Goal: Task Accomplishment & Management: Manage account settings

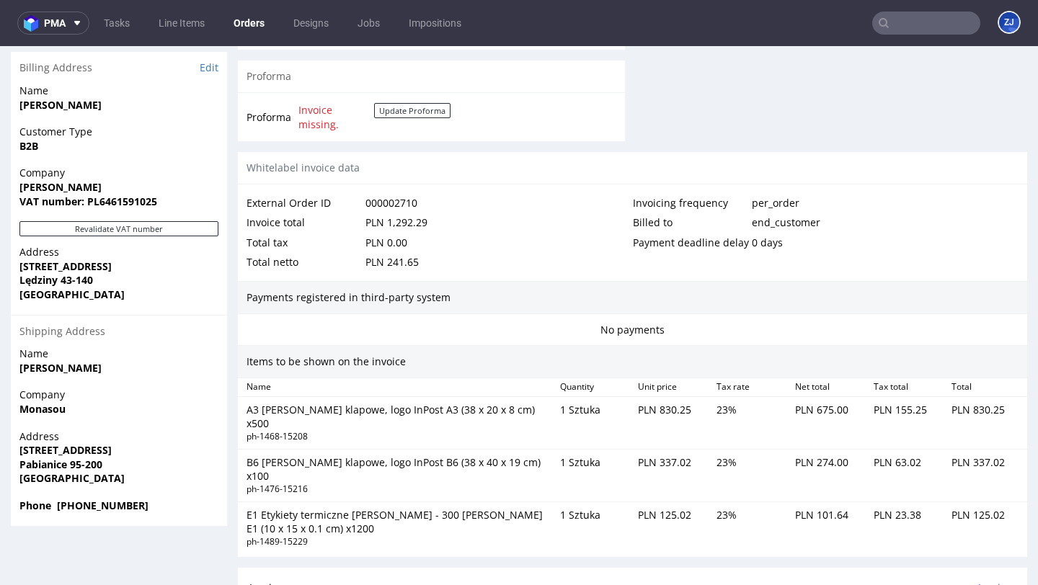
scroll to position [680, 0]
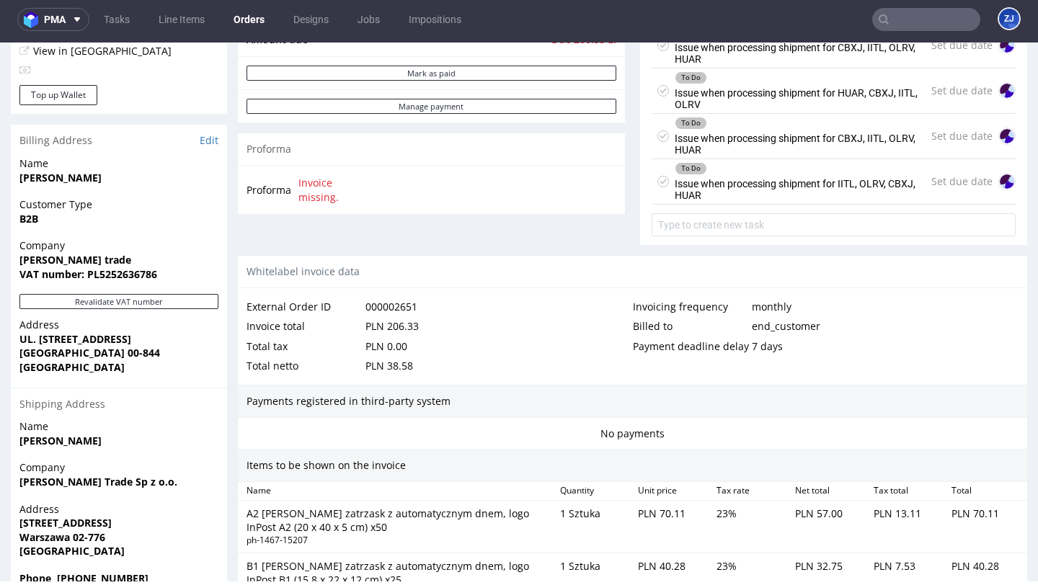
scroll to position [668, 0]
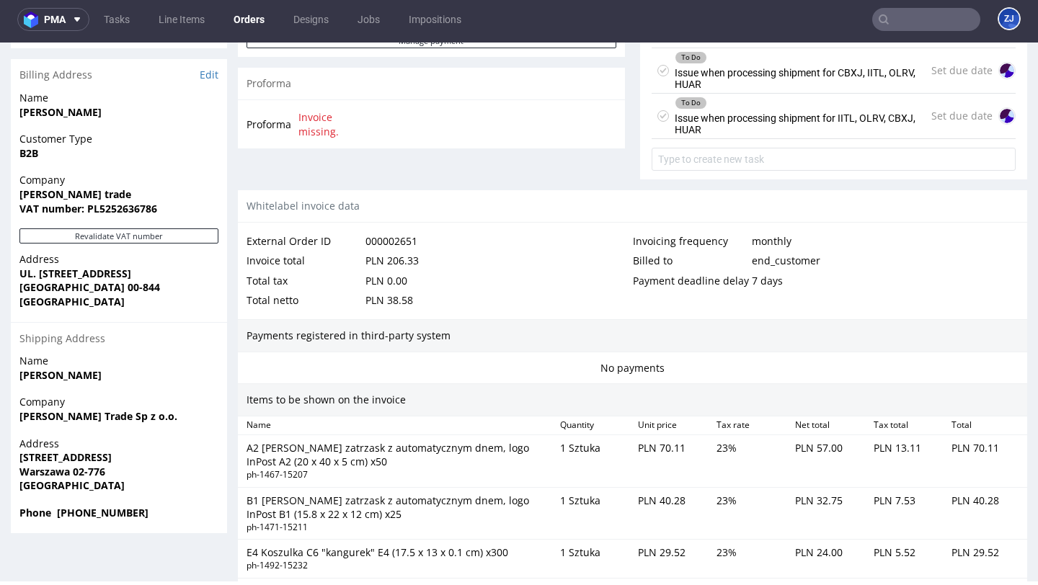
click at [935, 11] on input "text" at bounding box center [926, 19] width 108 height 23
paste input "Key Enigma (Albert Benitez)"
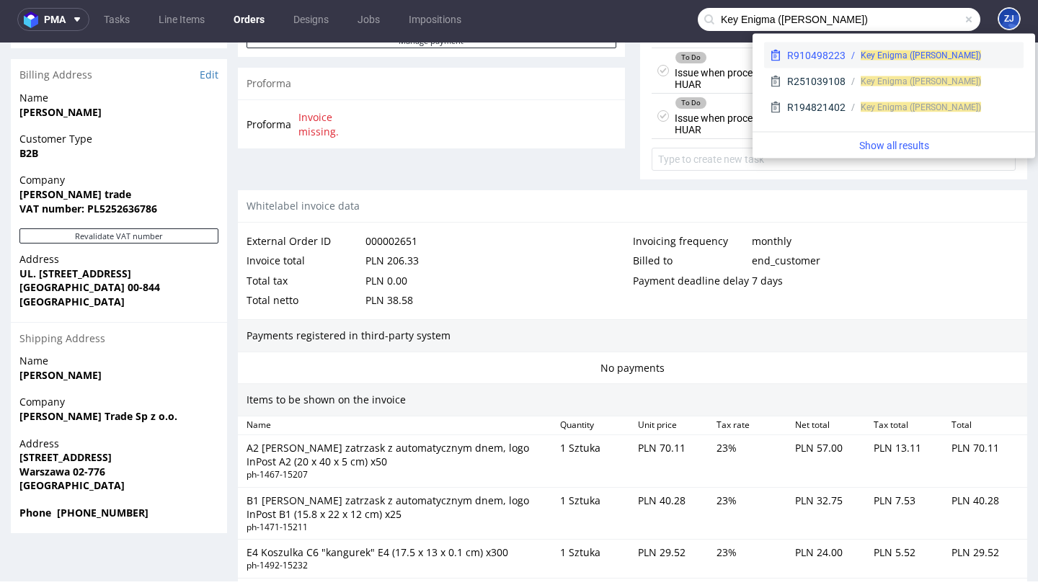
type input "Key Enigma (Albert Benitez)"
click at [917, 59] on span "Key Enigma (Albert Benitez)" at bounding box center [920, 55] width 120 height 10
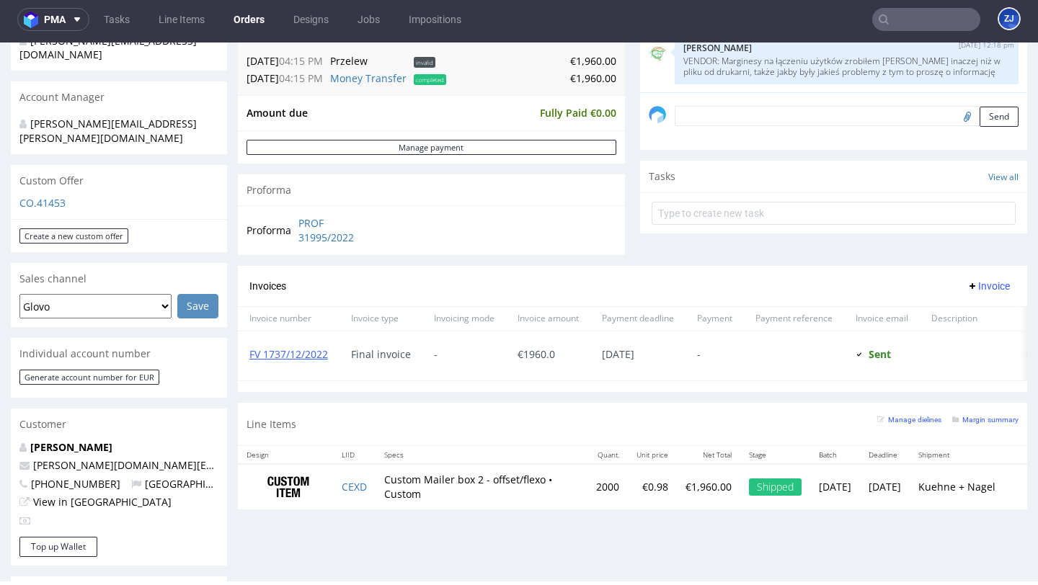
scroll to position [881, 0]
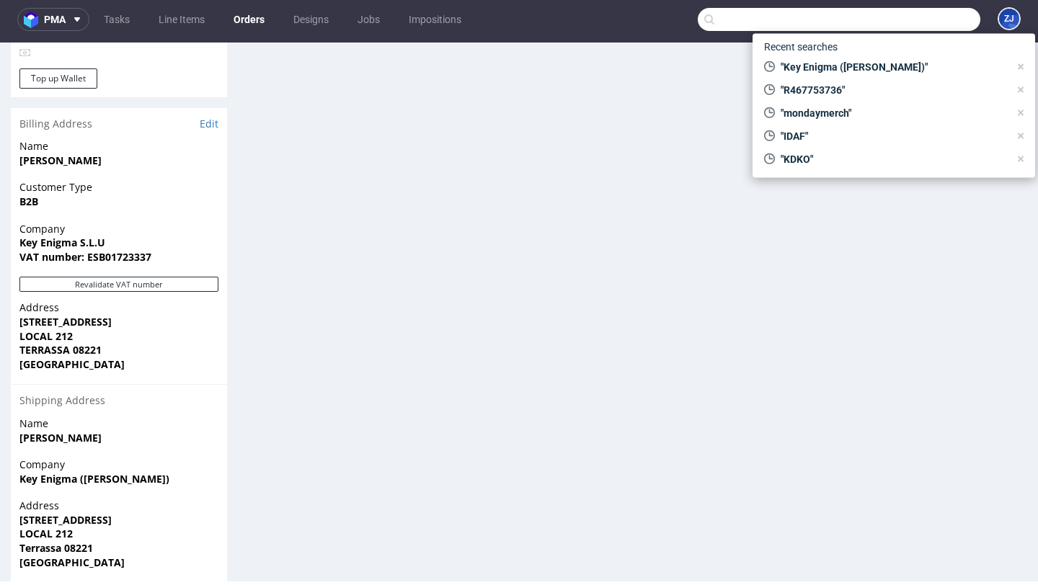
click at [910, 25] on input "text" at bounding box center [839, 19] width 282 height 23
paste input "R846398298"
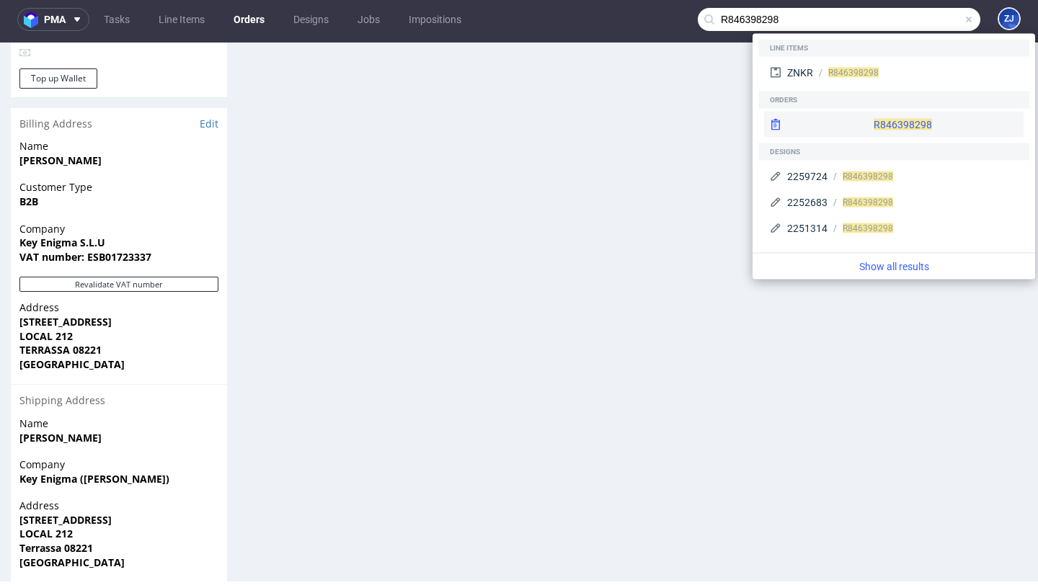
type input "R846398298"
click at [847, 118] on div "R846398298" at bounding box center [893, 125] width 259 height 26
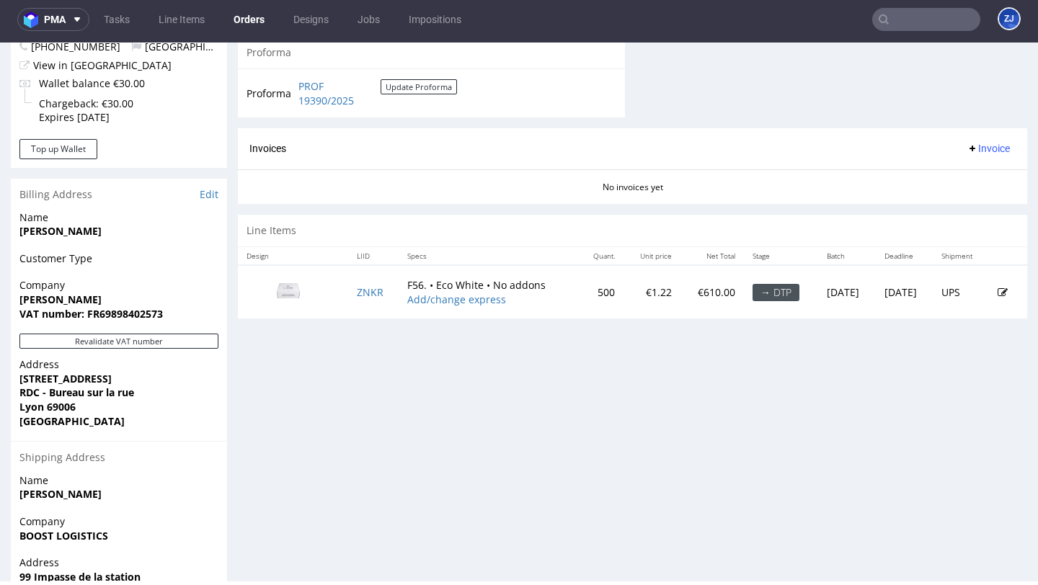
scroll to position [638, 0]
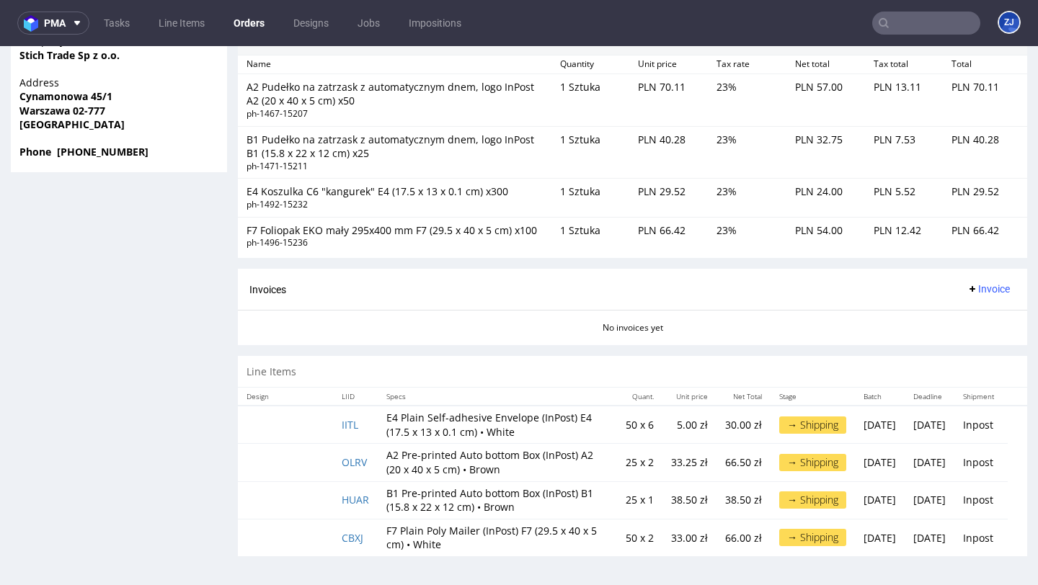
scroll to position [1, 0]
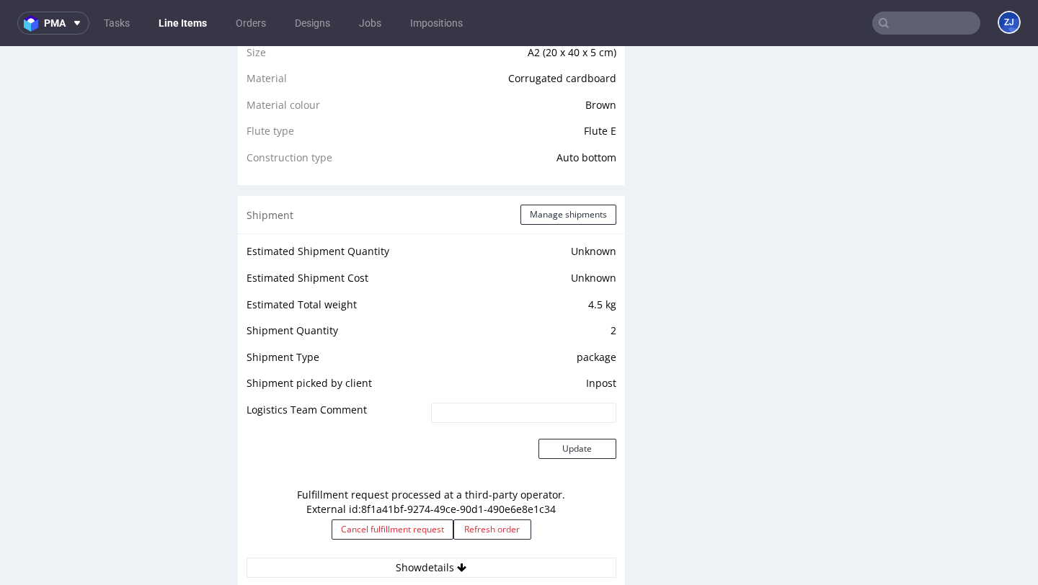
scroll to position [1141, 0]
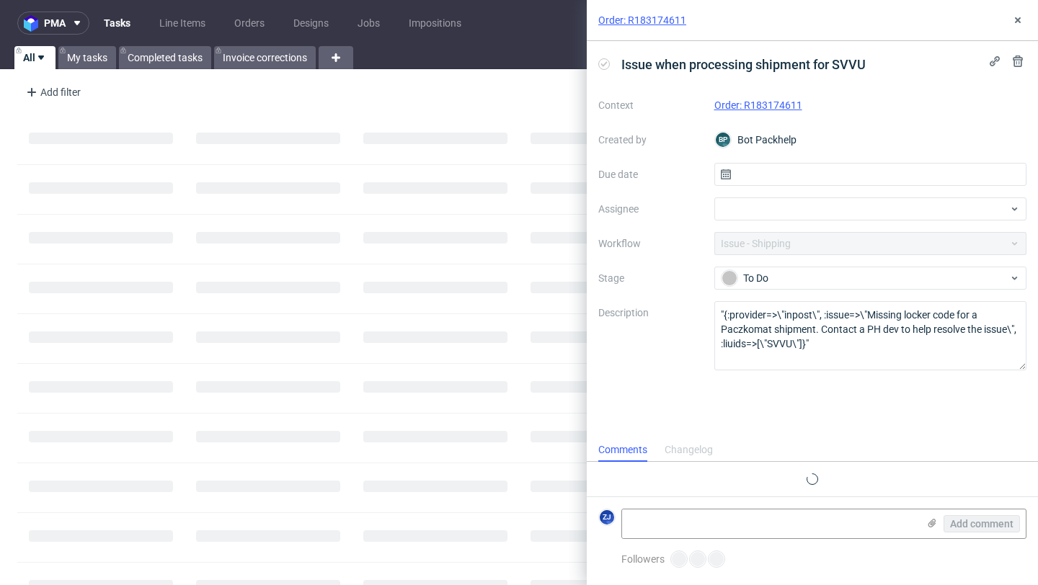
scroll to position [12, 0]
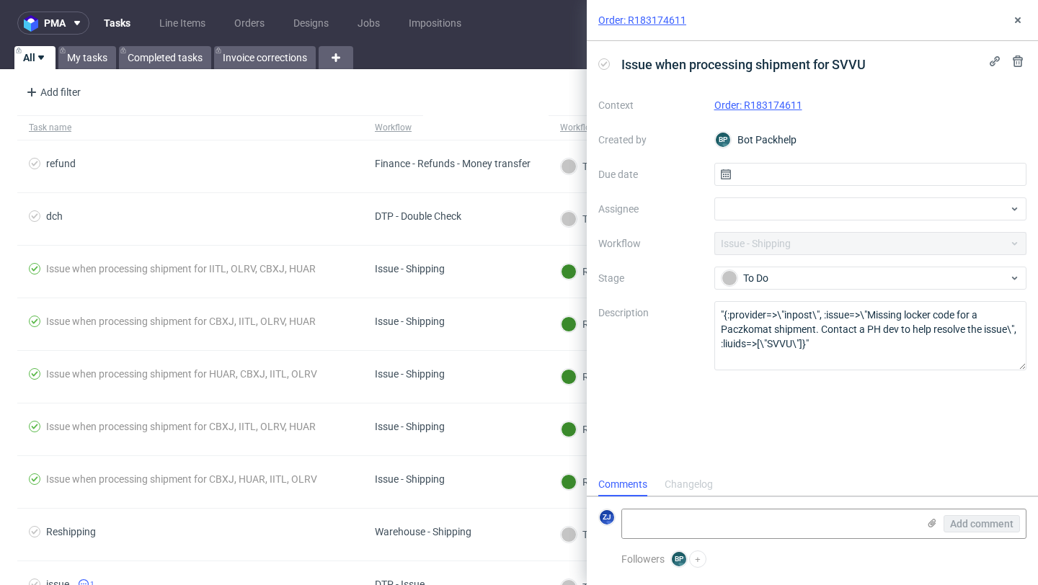
click at [725, 104] on link "Order: R183174611" at bounding box center [758, 105] width 88 height 12
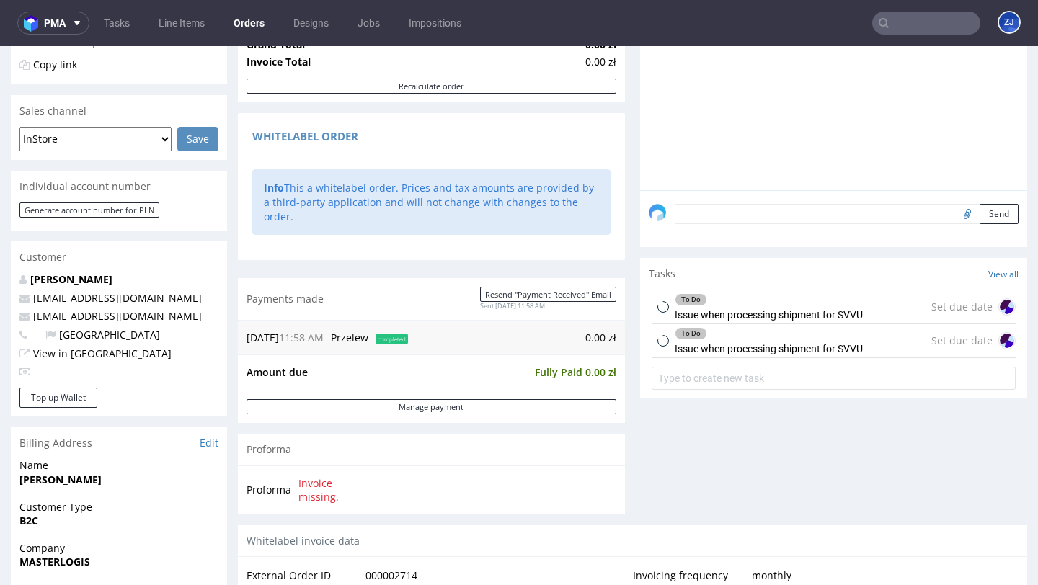
scroll to position [753, 0]
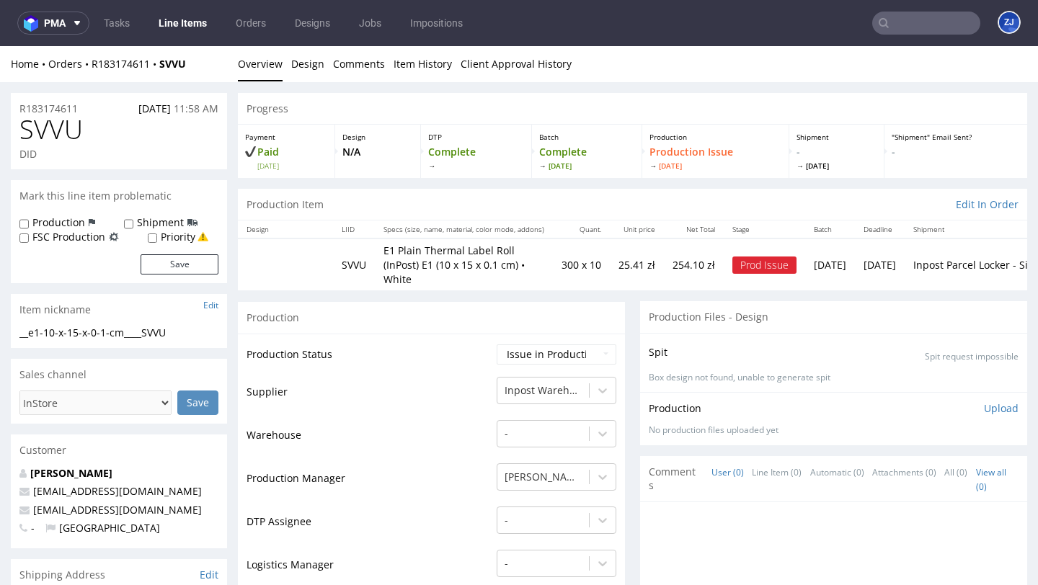
click at [60, 129] on span "SVVU" at bounding box center [50, 129] width 63 height 29
copy span "SVVU"
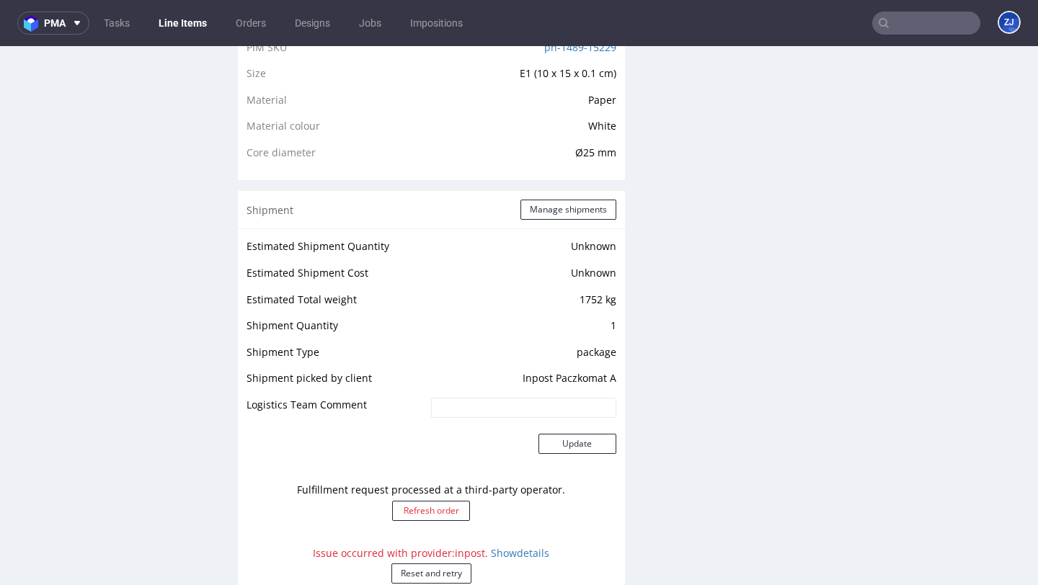
scroll to position [1060, 0]
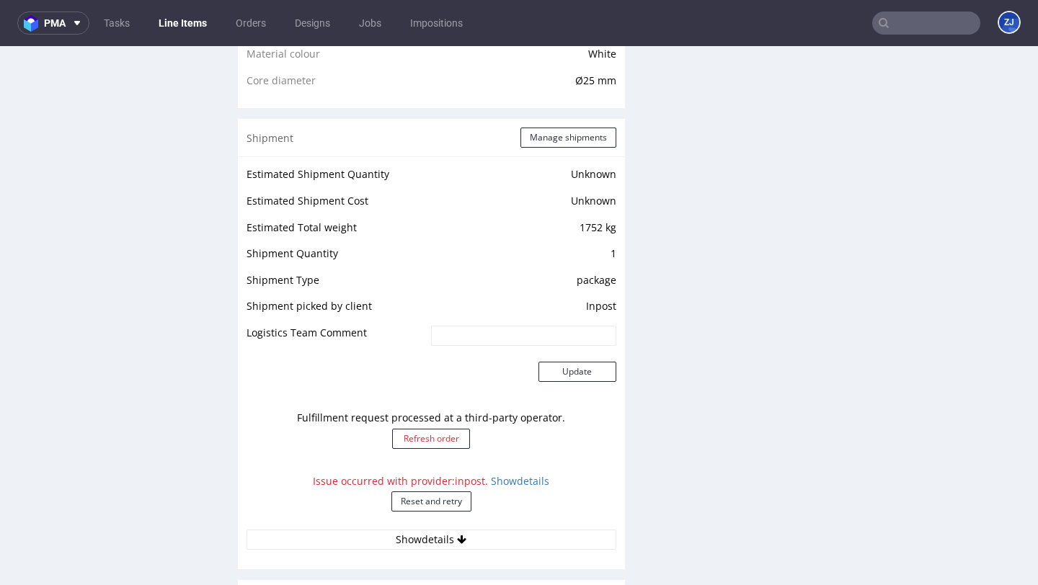
scroll to position [1172, 0]
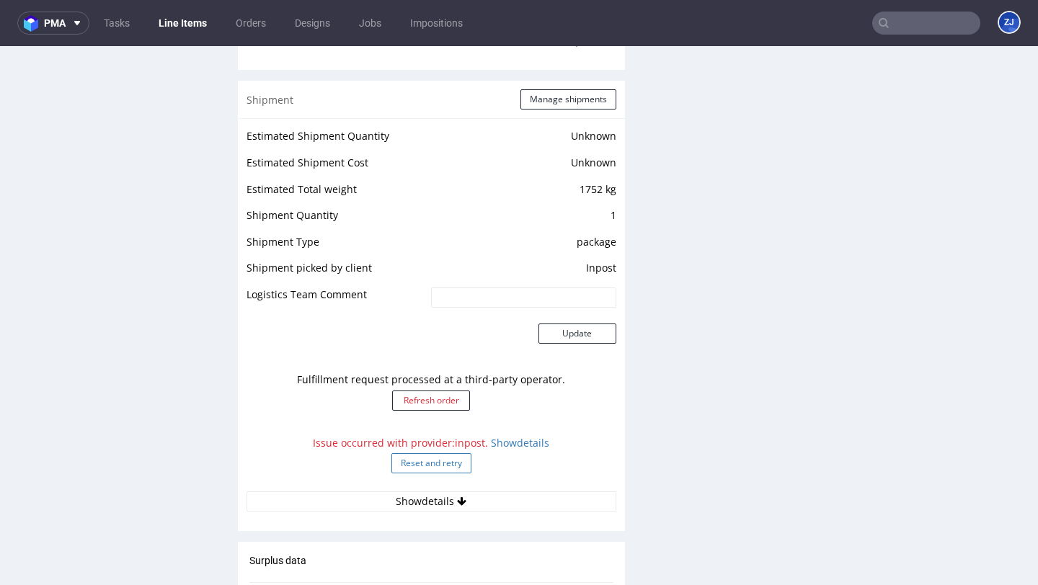
click at [439, 453] on button "Reset and retry" at bounding box center [431, 463] width 80 height 20
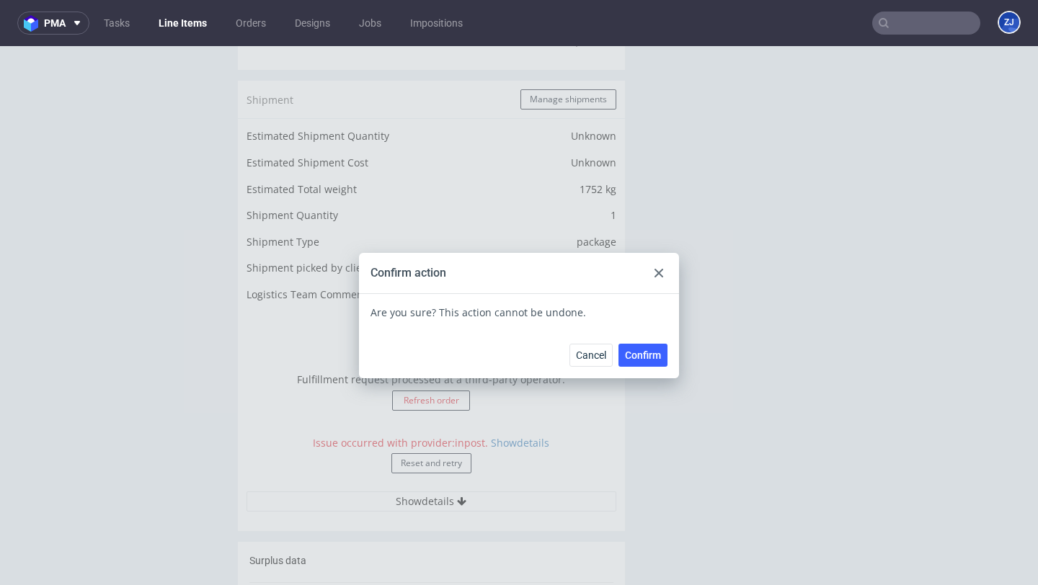
click at [654, 272] on use at bounding box center [658, 273] width 9 height 9
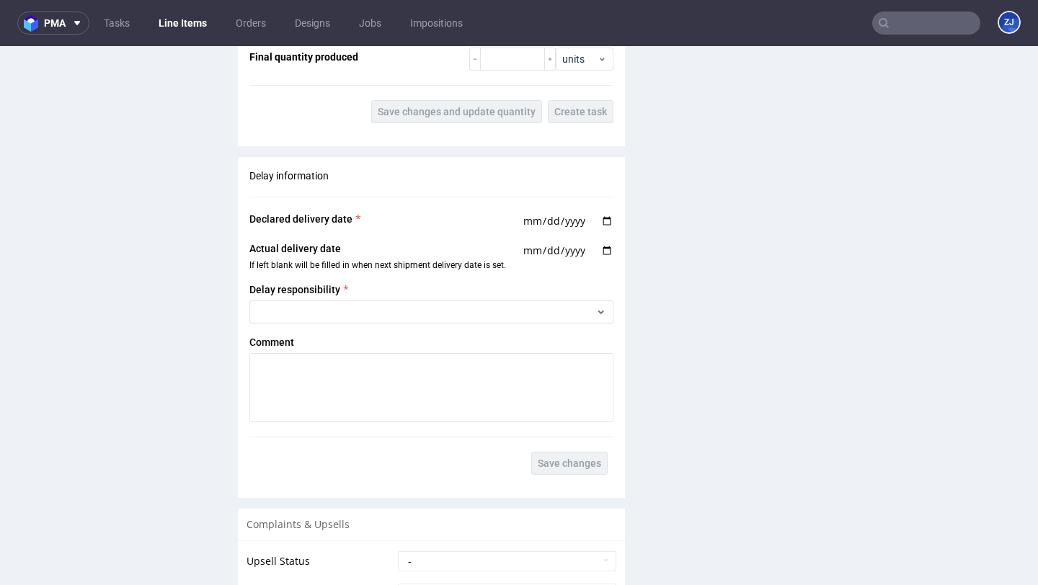
scroll to position [1724, 0]
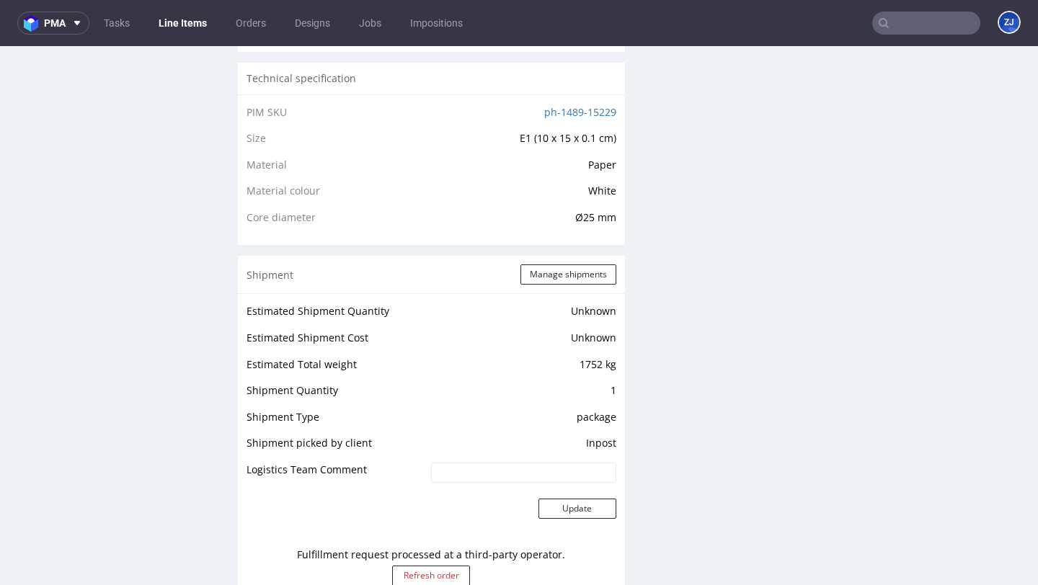
scroll to position [1084, 0]
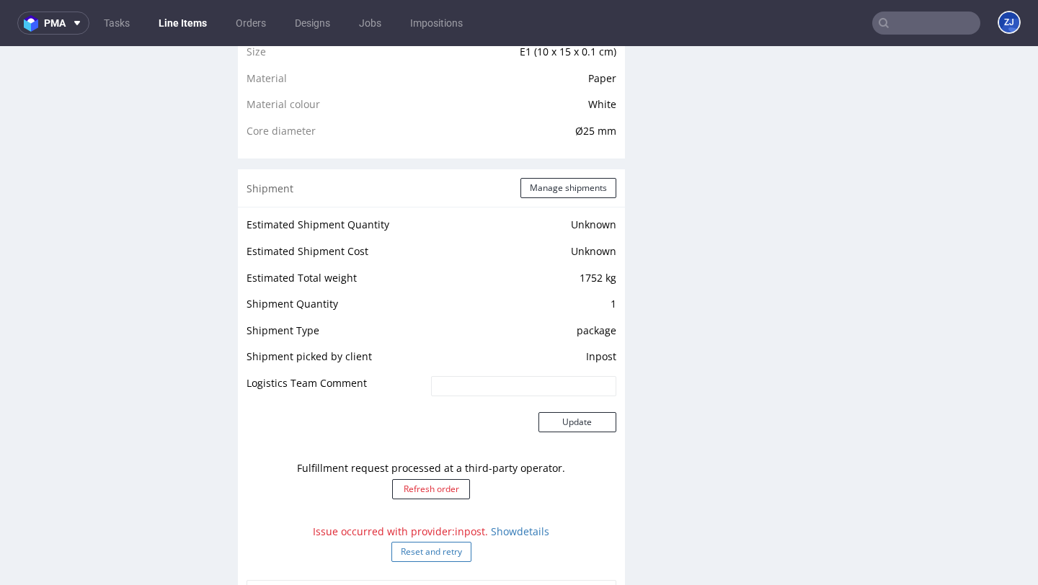
click at [451, 542] on button "Reset and retry" at bounding box center [431, 552] width 80 height 20
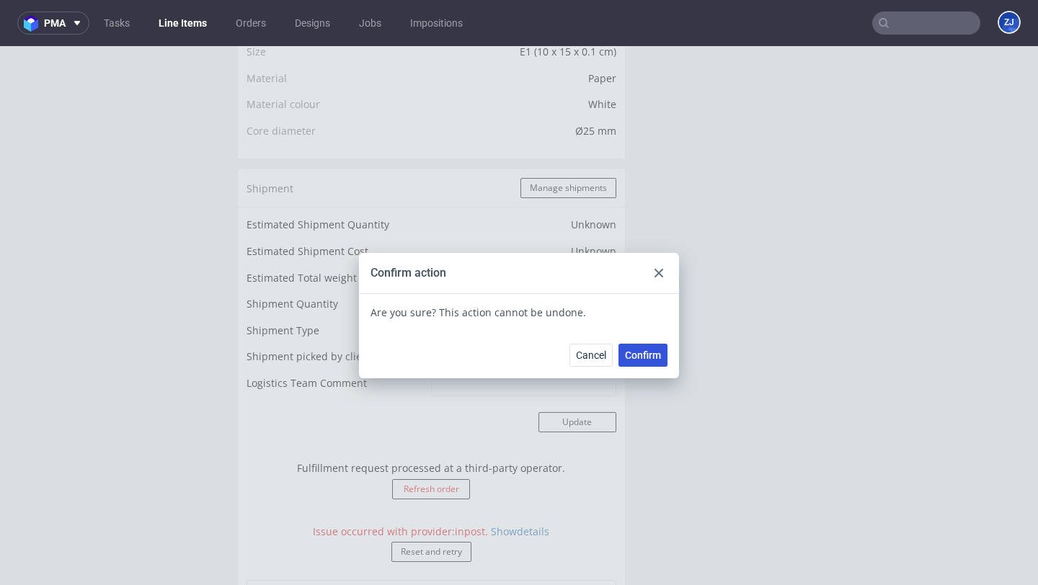
click at [643, 348] on button "Confirm" at bounding box center [642, 355] width 49 height 23
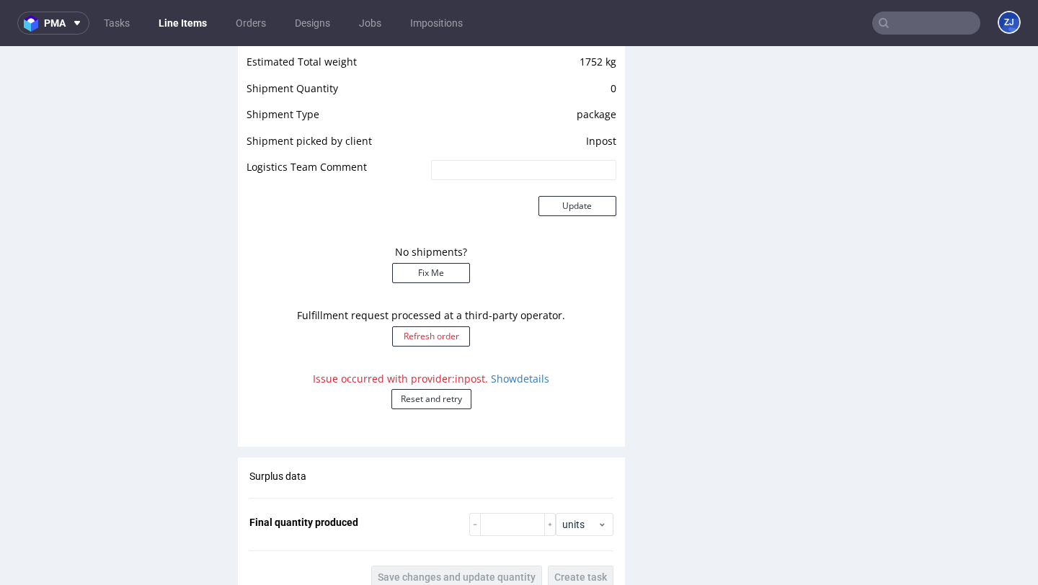
scroll to position [1286, 0]
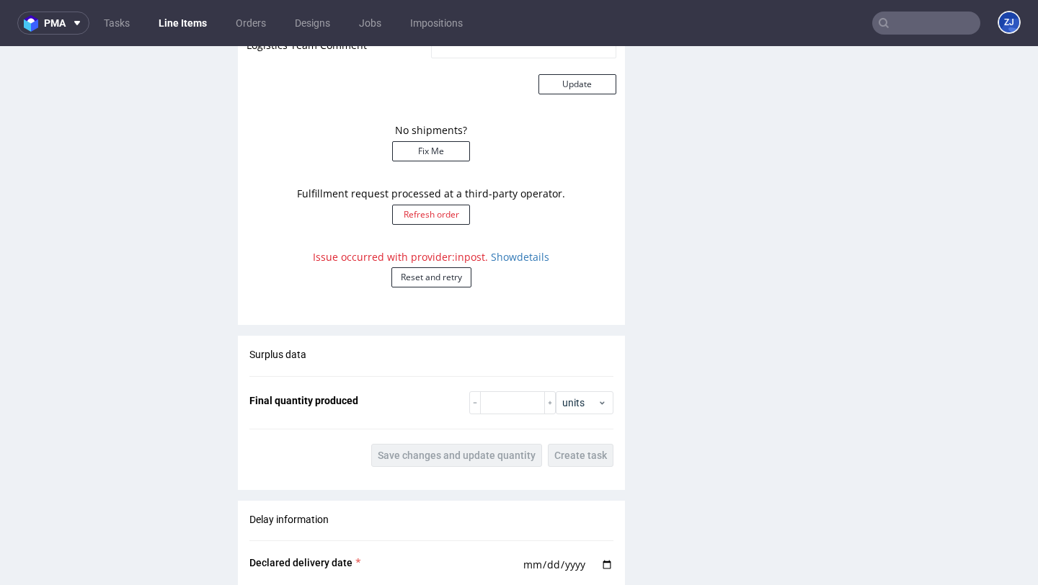
scroll to position [1413, 0]
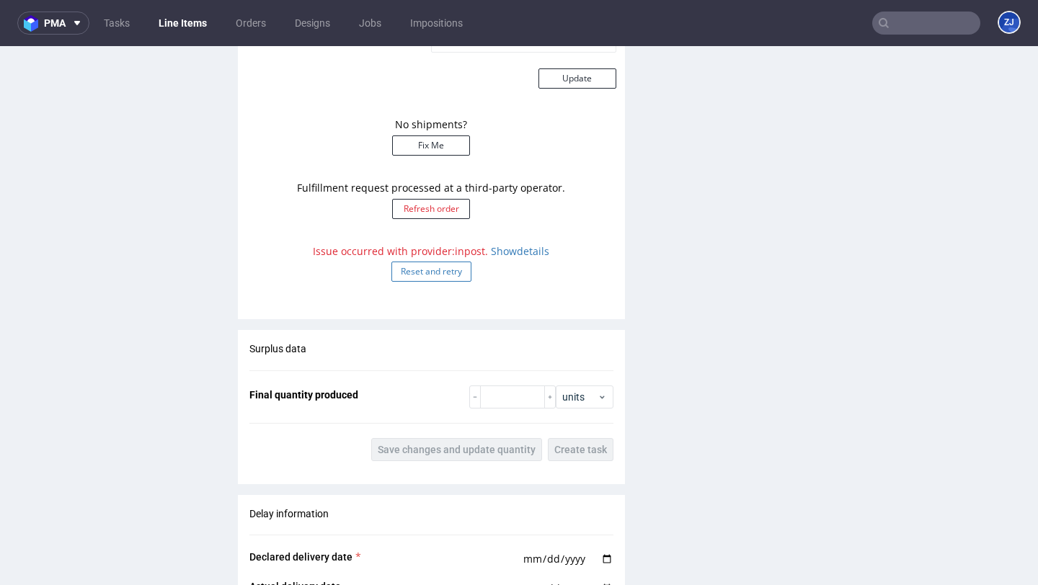
click at [426, 264] on button "Reset and retry" at bounding box center [431, 272] width 80 height 20
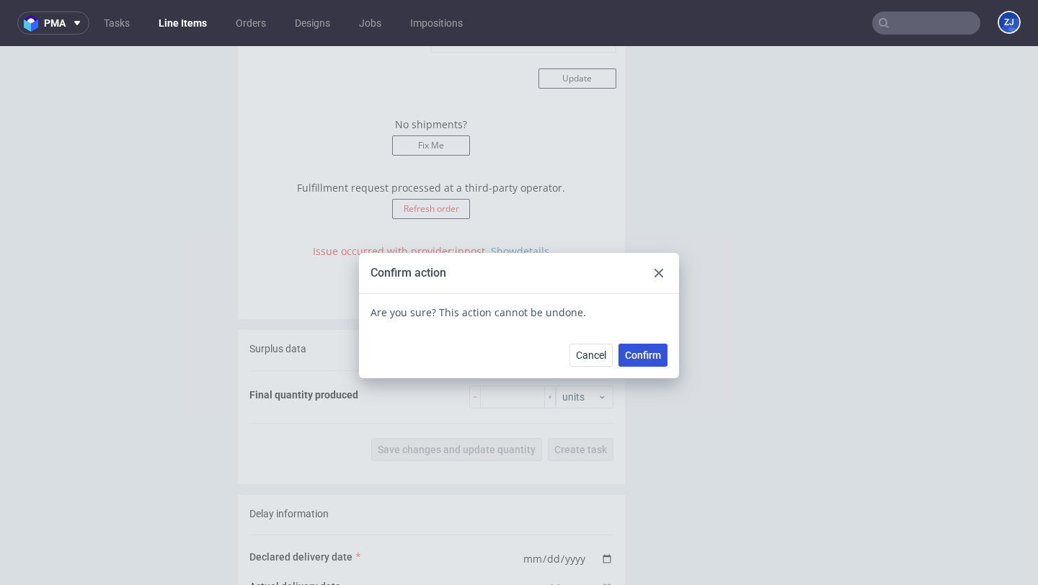
click at [641, 355] on span "Confirm" at bounding box center [643, 355] width 36 height 10
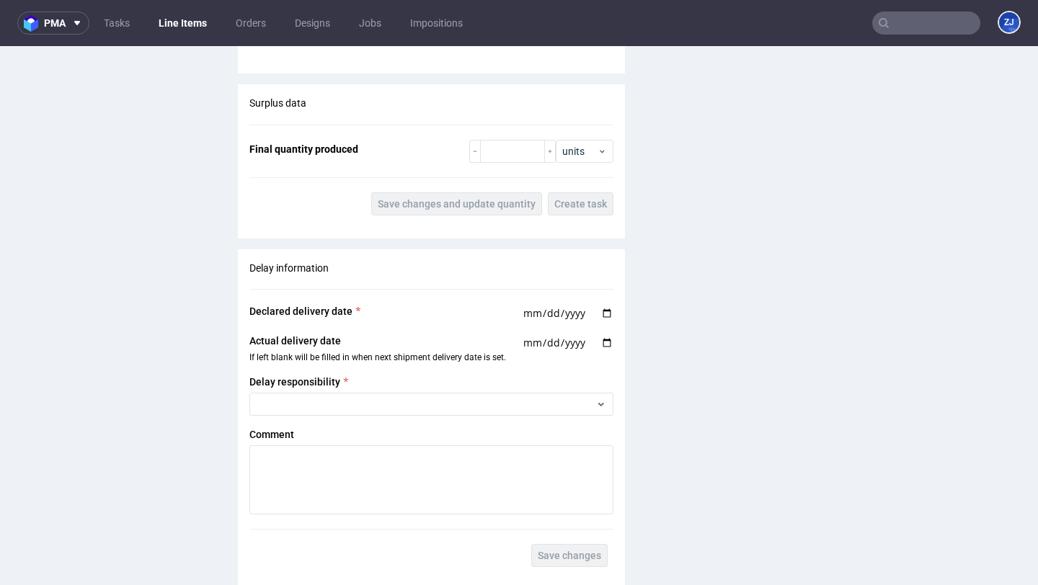
scroll to position [1573, 0]
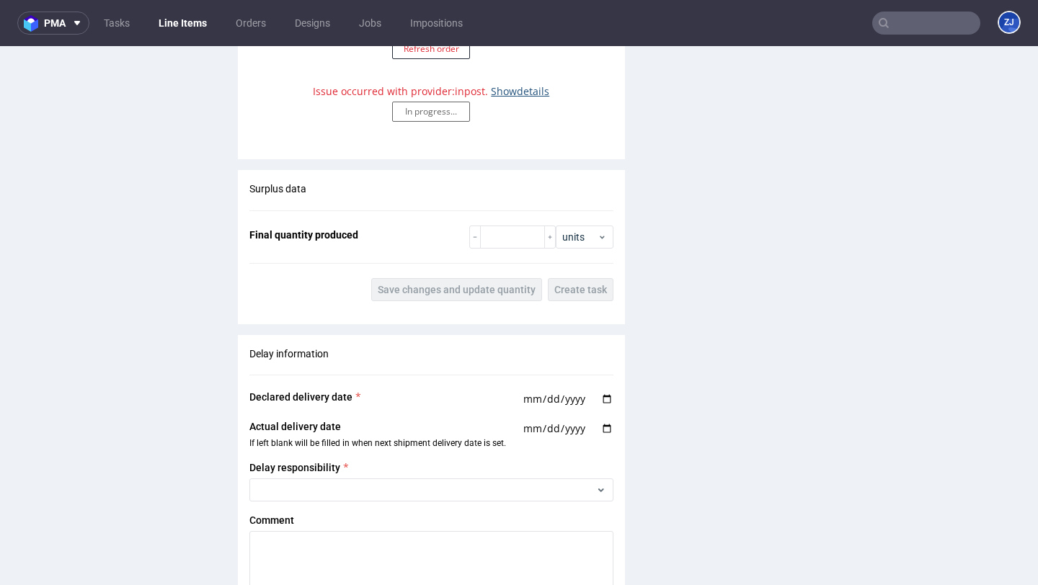
click at [514, 87] on link "Show details" at bounding box center [520, 91] width 58 height 14
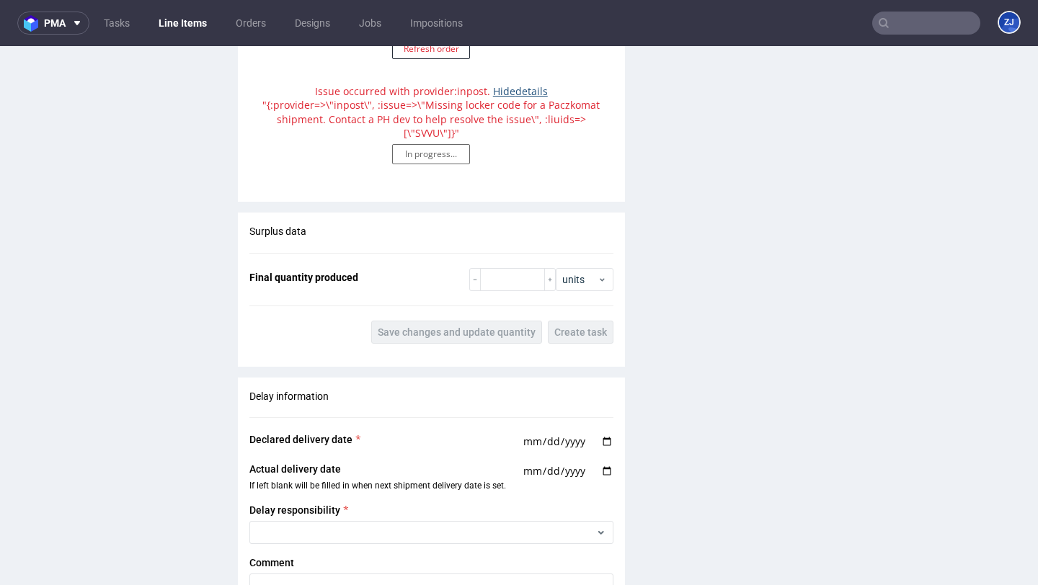
click at [514, 87] on link "Hide details" at bounding box center [520, 91] width 55 height 14
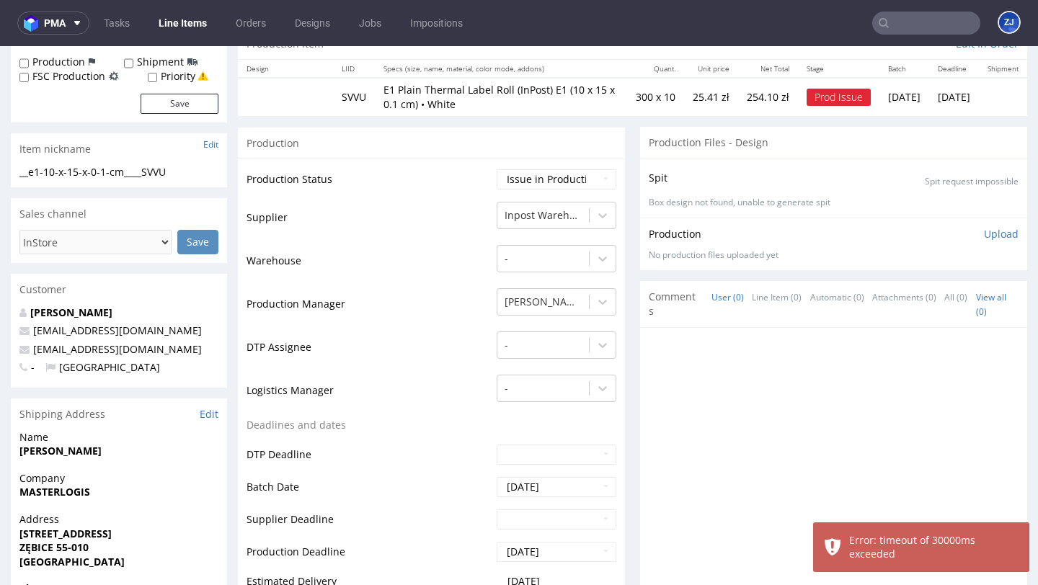
scroll to position [0, 0]
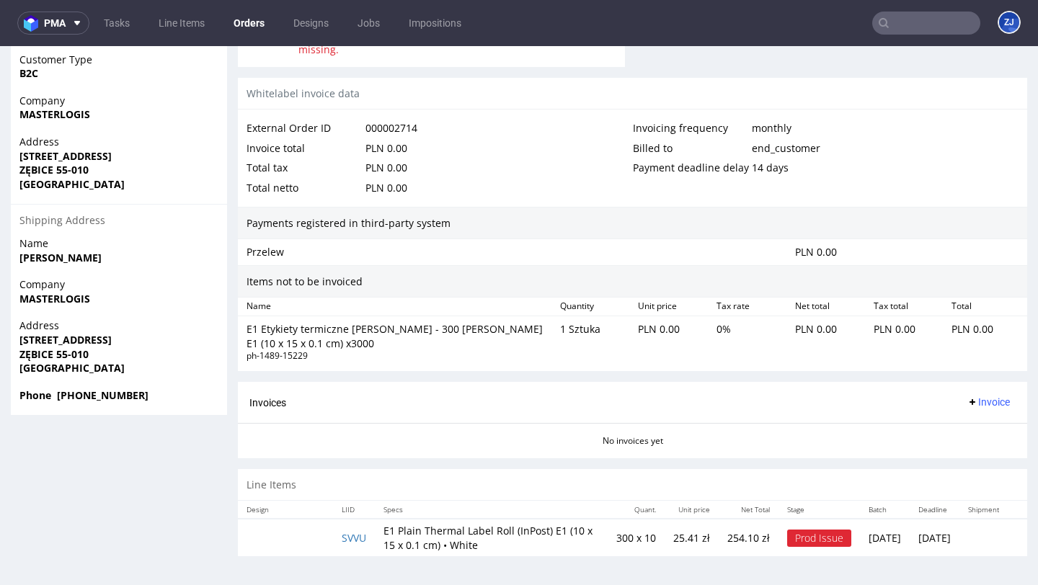
scroll to position [4, 0]
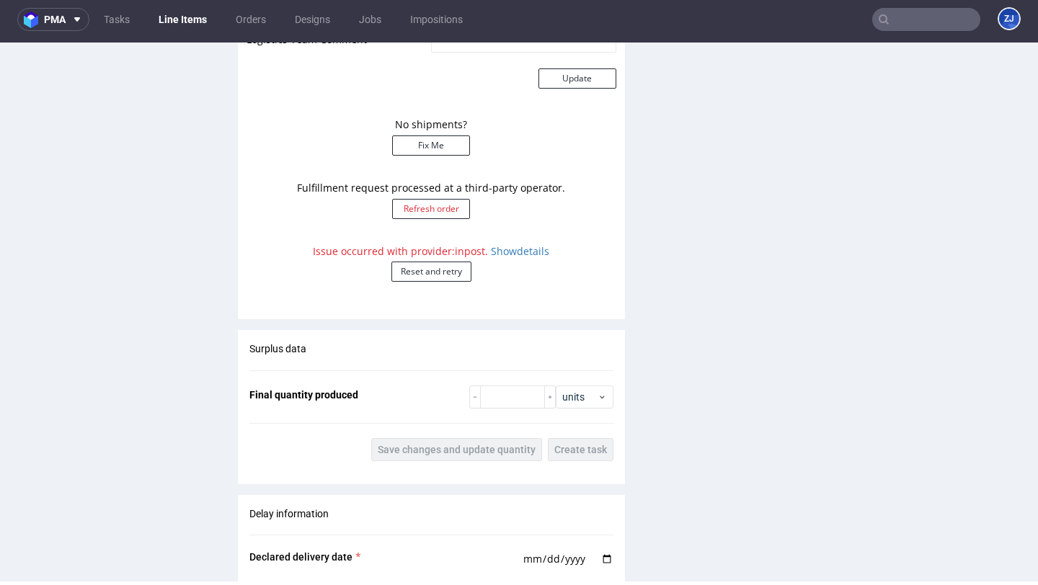
scroll to position [1410, 0]
click at [424, 146] on button "Fix Me" at bounding box center [431, 145] width 78 height 20
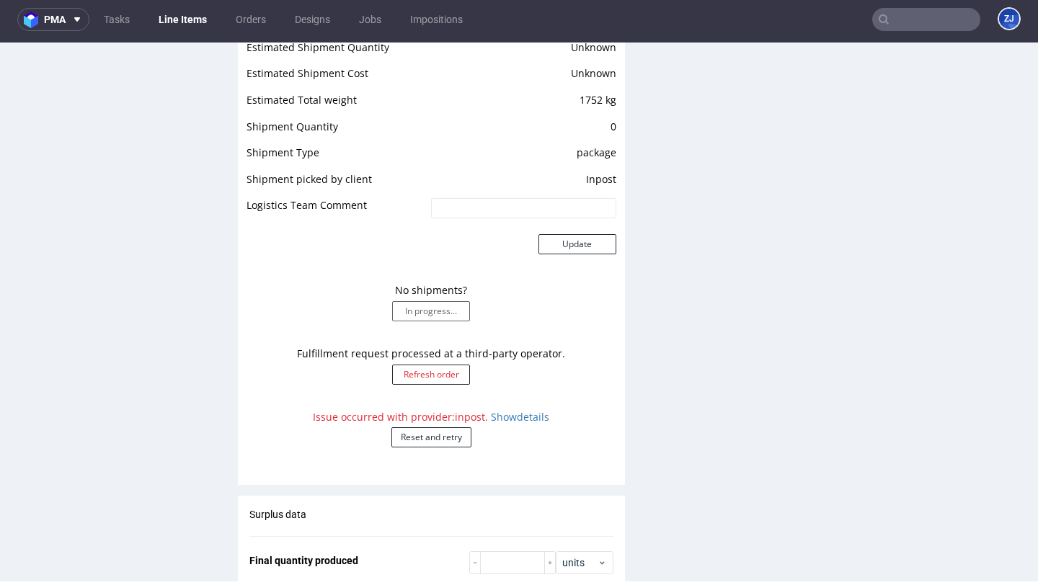
scroll to position [1211, 0]
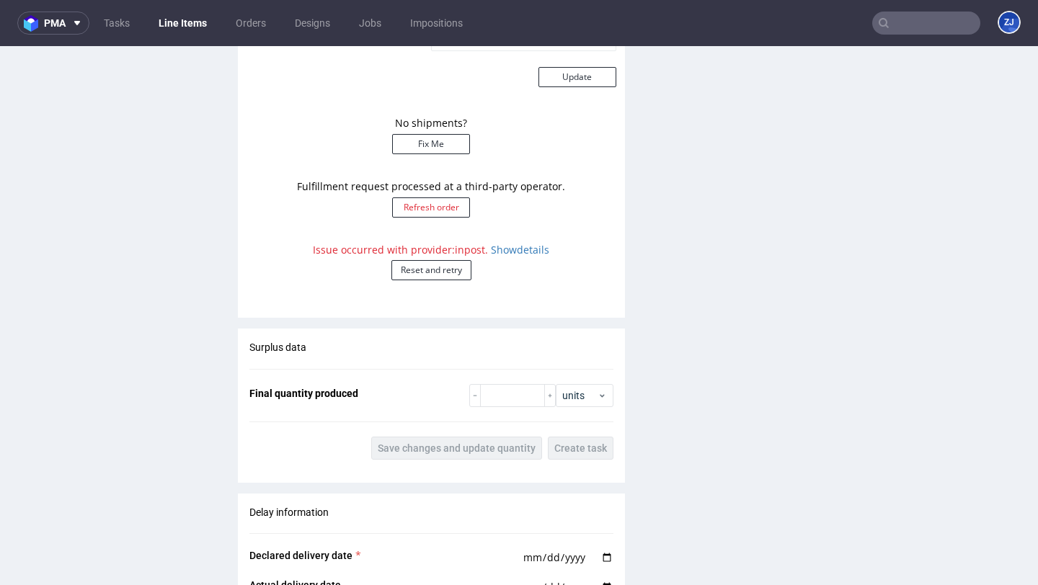
scroll to position [1473, 0]
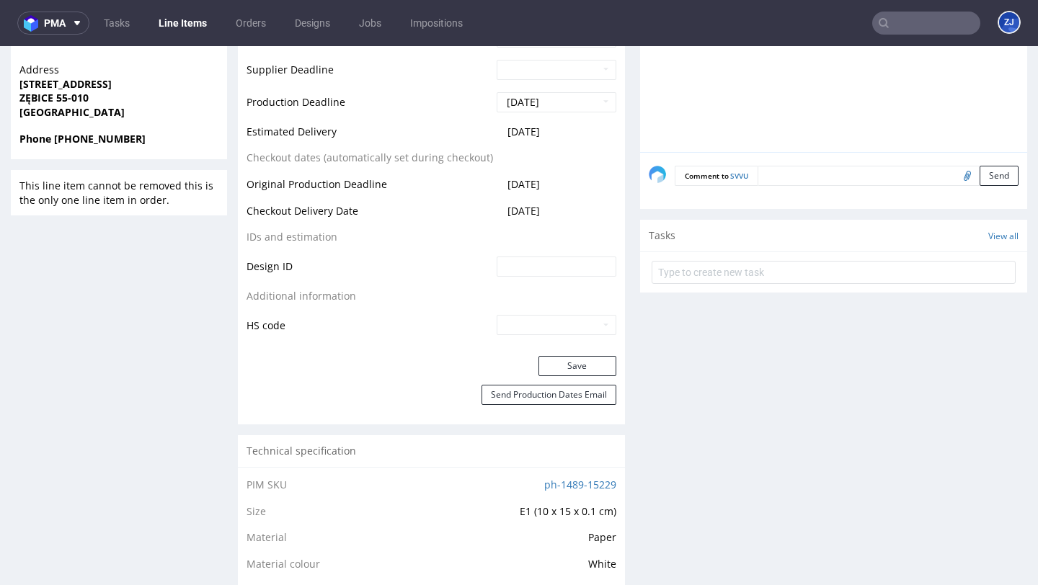
scroll to position [923, 0]
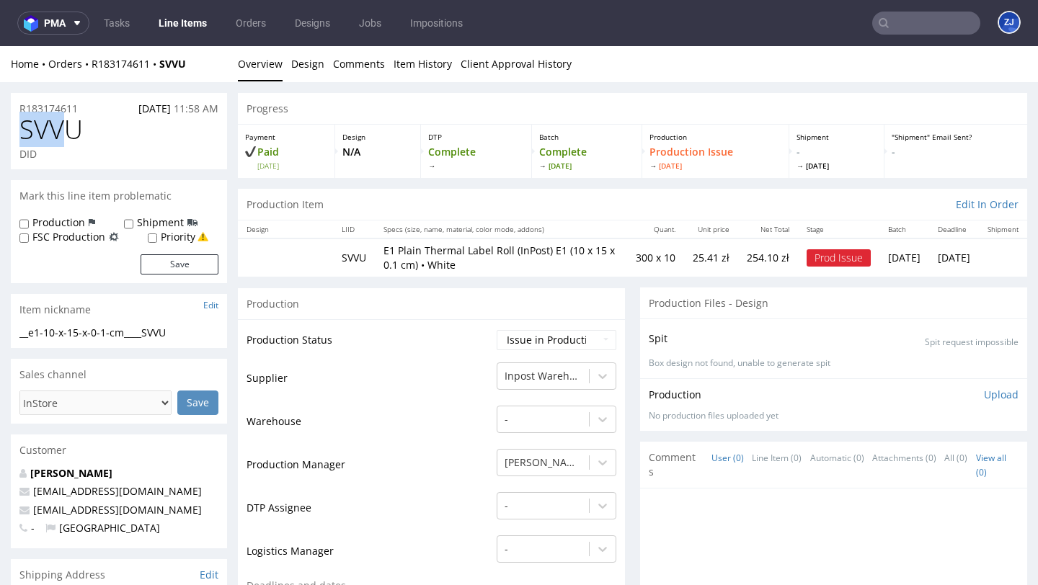
drag, startPoint x: 63, startPoint y: 137, endPoint x: 26, endPoint y: 134, distance: 36.9
click at [26, 134] on span "SVVU" at bounding box center [50, 129] width 63 height 29
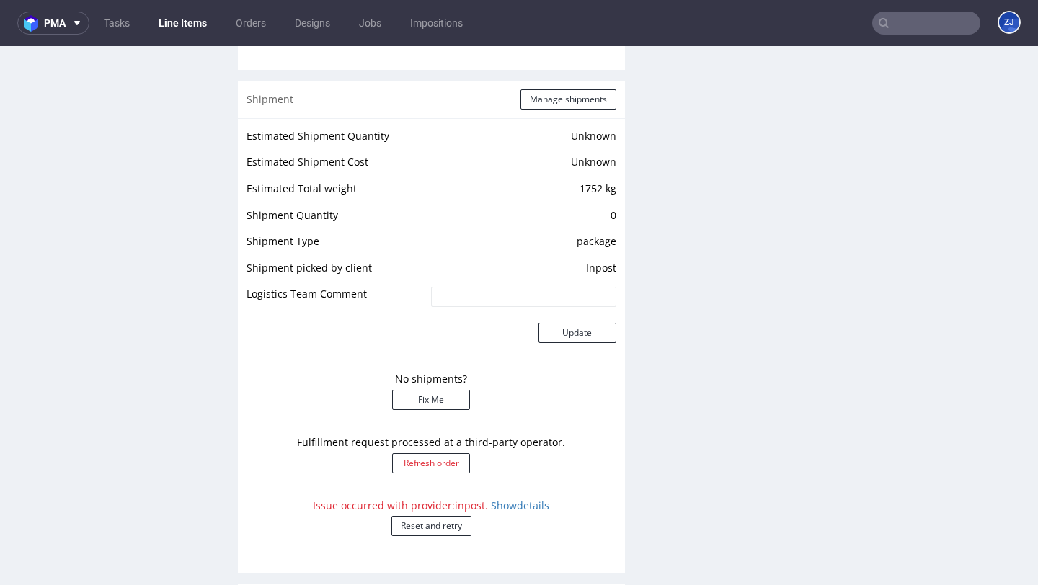
scroll to position [1160, 0]
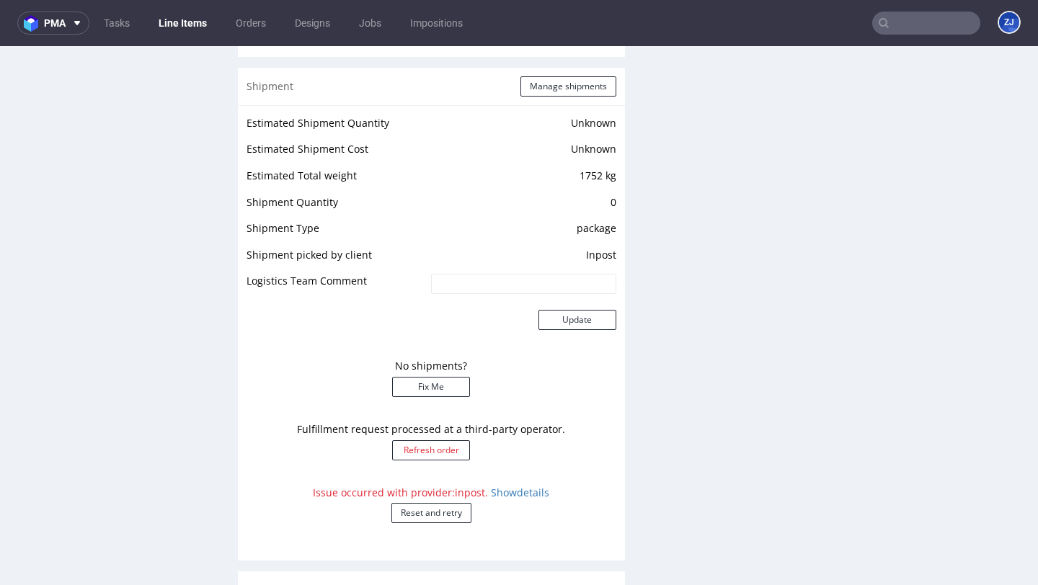
scroll to position [1274, 0]
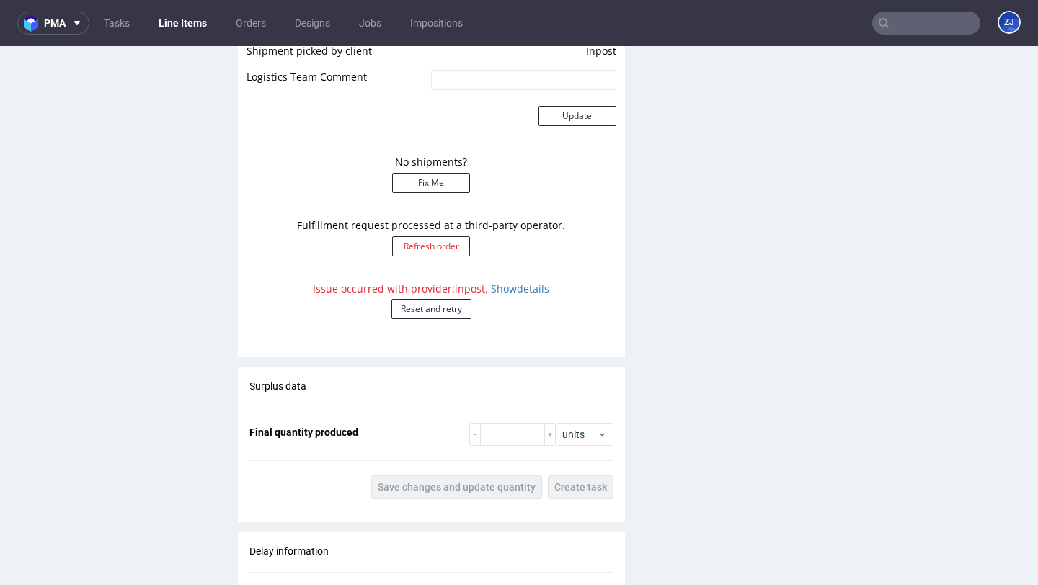
scroll to position [1582, 0]
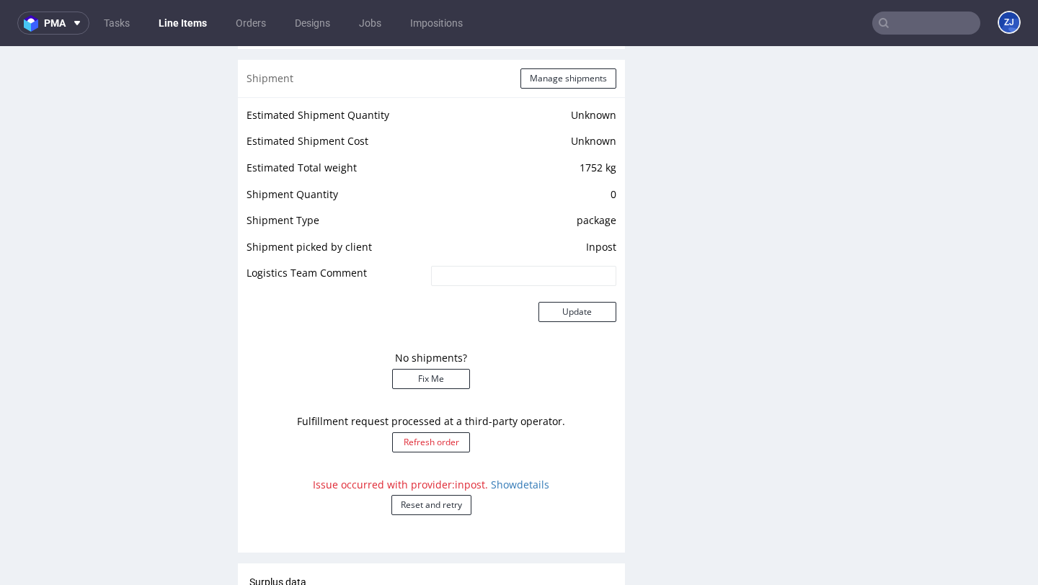
scroll to position [1255, 0]
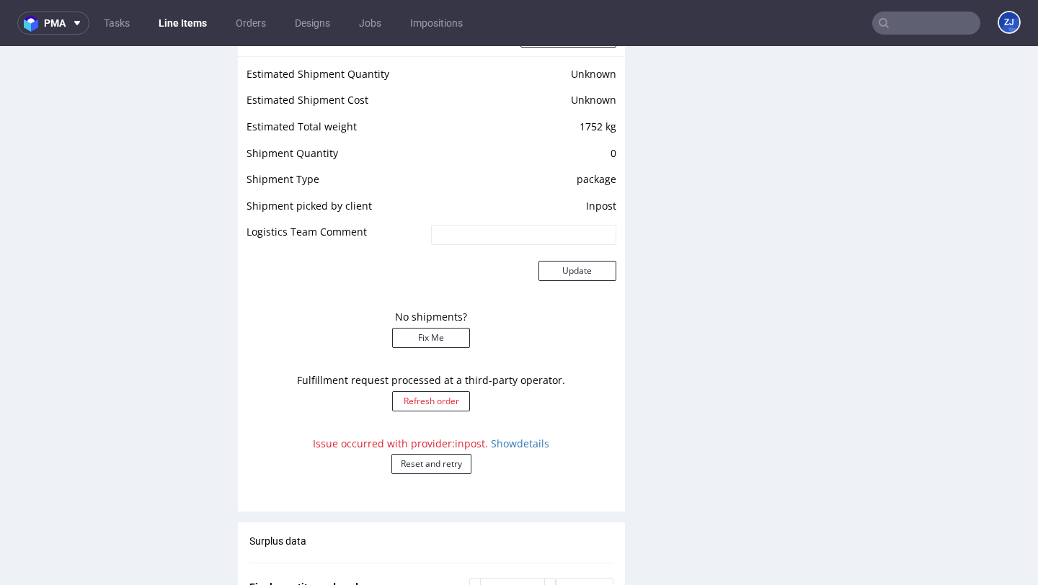
scroll to position [1303, 0]
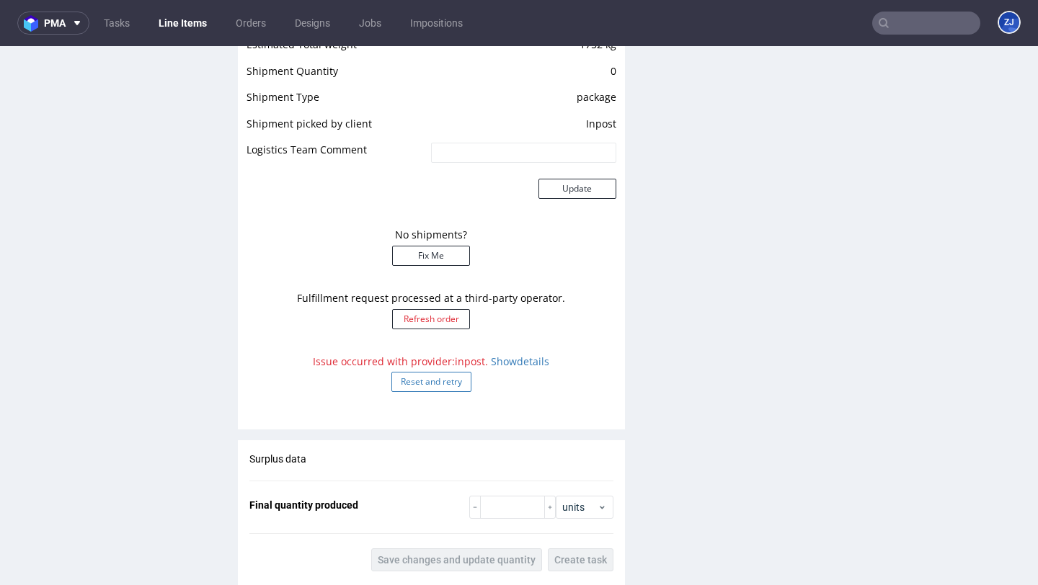
click at [447, 381] on button "Reset and retry" at bounding box center [431, 382] width 80 height 20
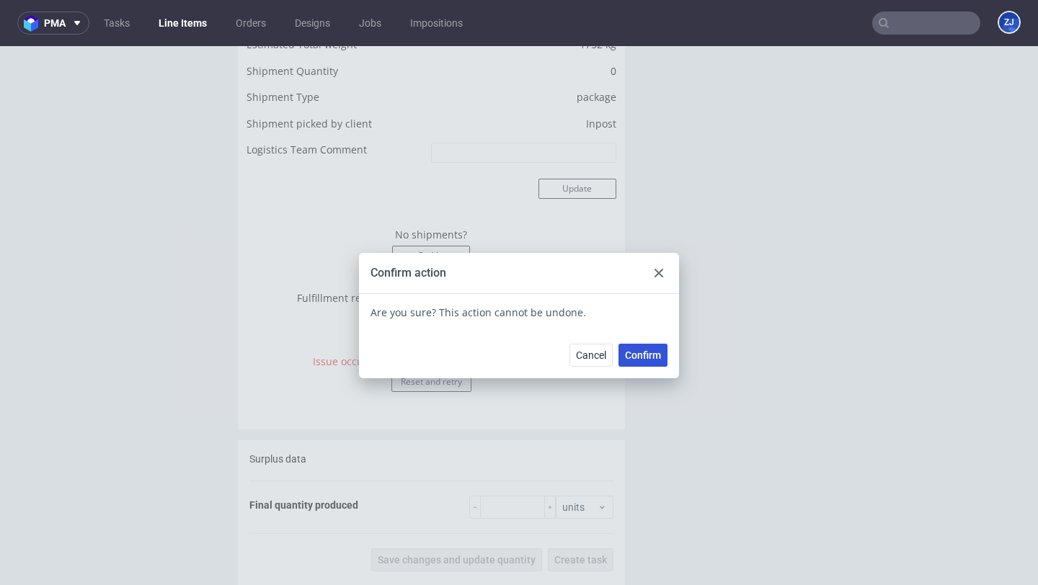
click at [646, 358] on span "Confirm" at bounding box center [643, 355] width 36 height 10
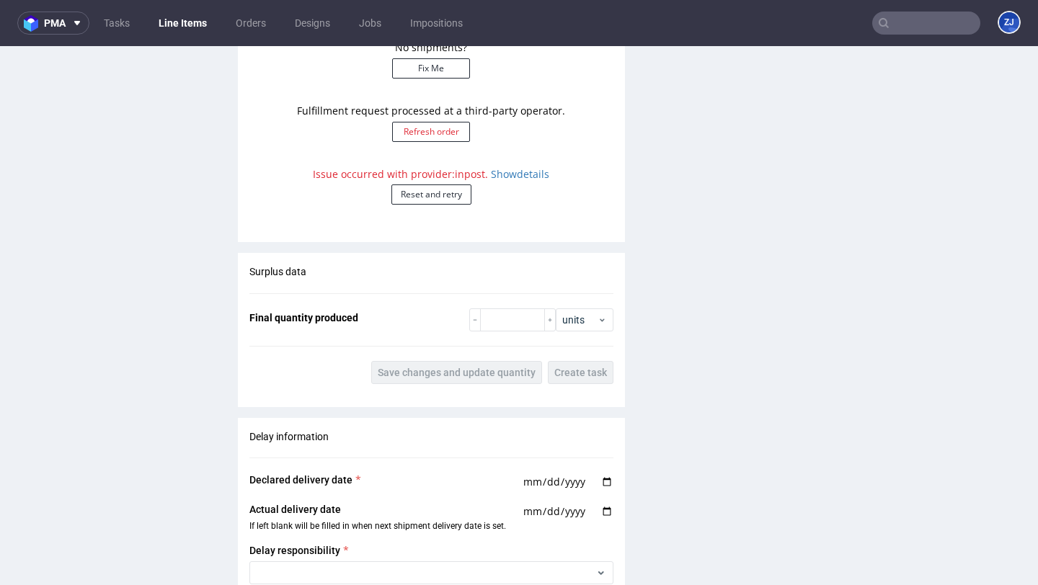
scroll to position [1490, 0]
click at [418, 201] on button "Reset and retry" at bounding box center [431, 195] width 80 height 20
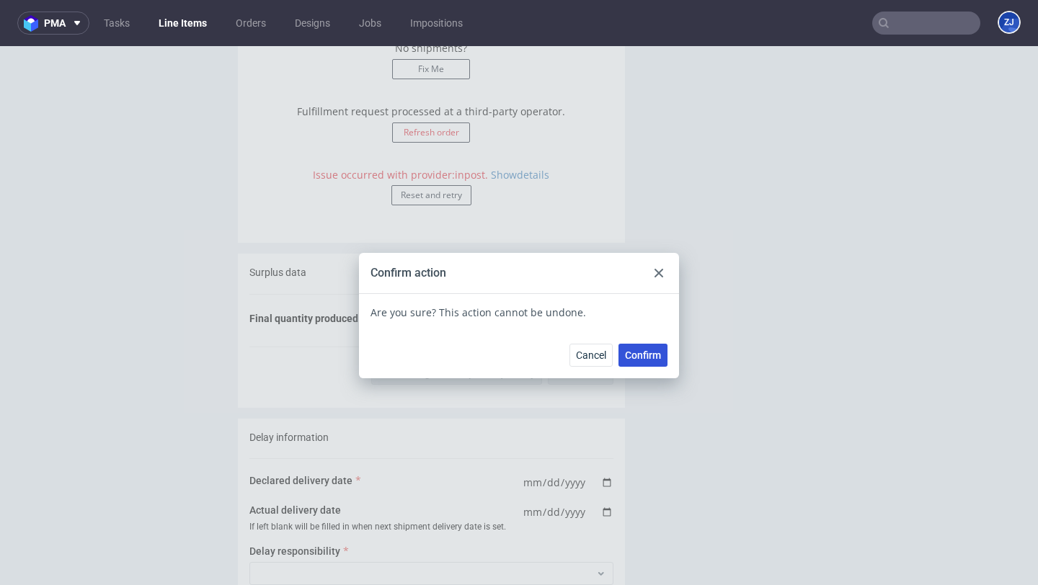
click at [644, 363] on button "Confirm" at bounding box center [642, 355] width 49 height 23
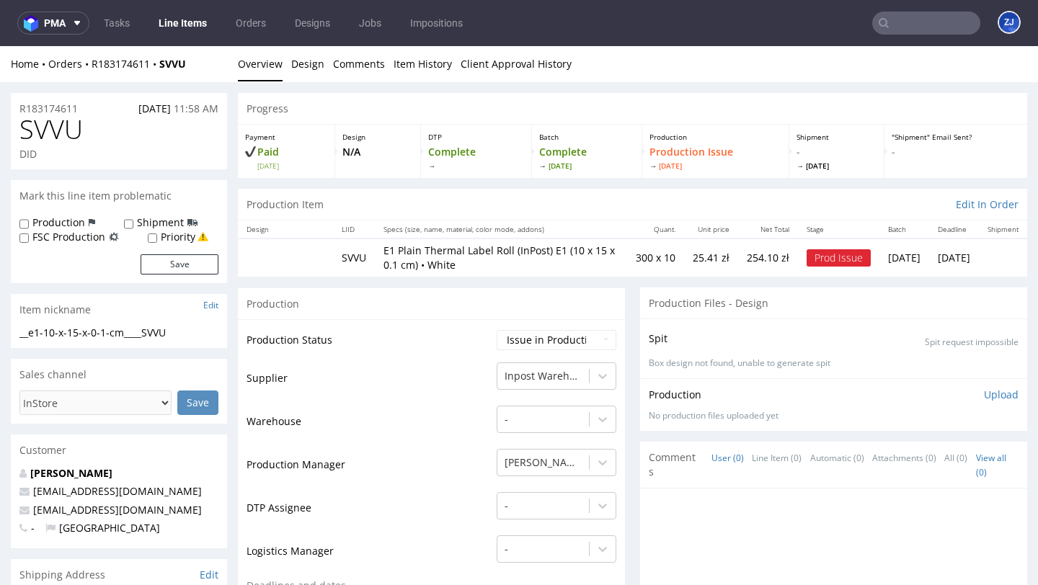
click at [63, 137] on span "SVVU" at bounding box center [50, 129] width 63 height 29
copy span "SVVU"
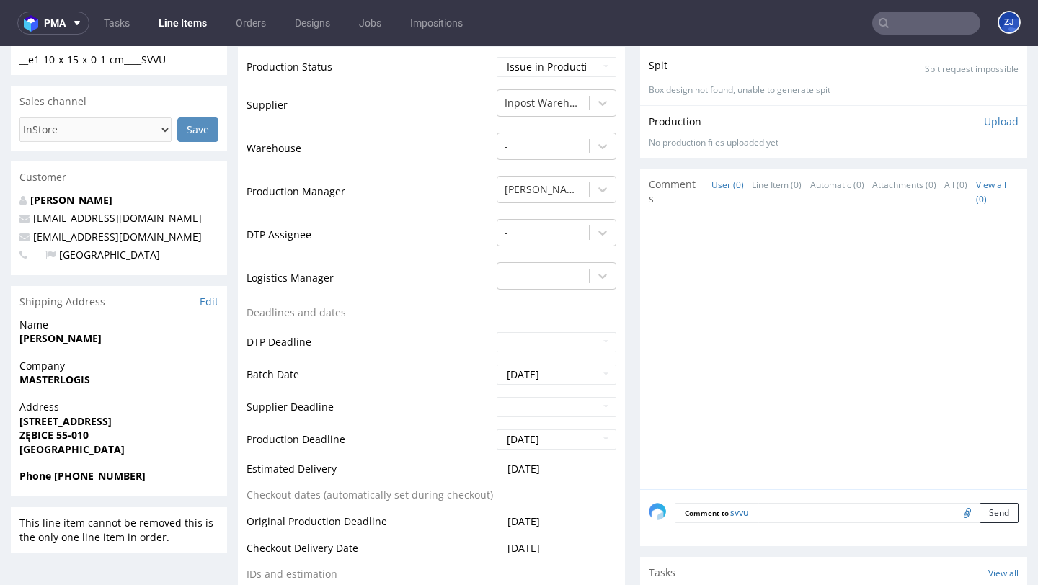
scroll to position [169, 0]
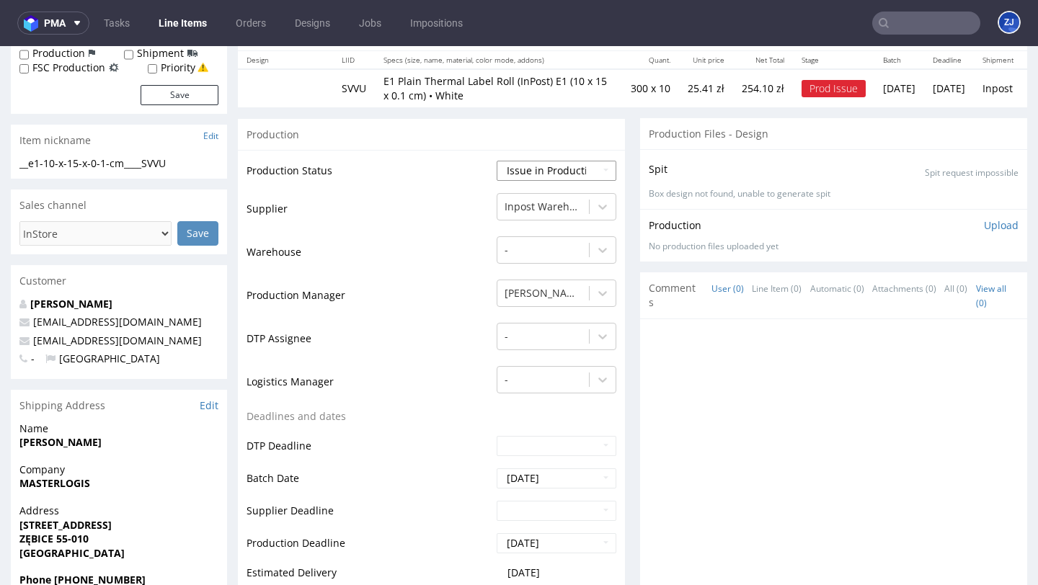
click at [526, 179] on select "Waiting for Artwork Waiting for Diecut Waiting for Mockup Waiting for DTP Waiti…" at bounding box center [557, 171] width 120 height 20
select select "sent_to_warehouse_fulfillment"
click at [497, 161] on select "Waiting for Artwork Waiting for Diecut Waiting for Mockup Waiting for DTP Waiti…" at bounding box center [557, 171] width 120 height 20
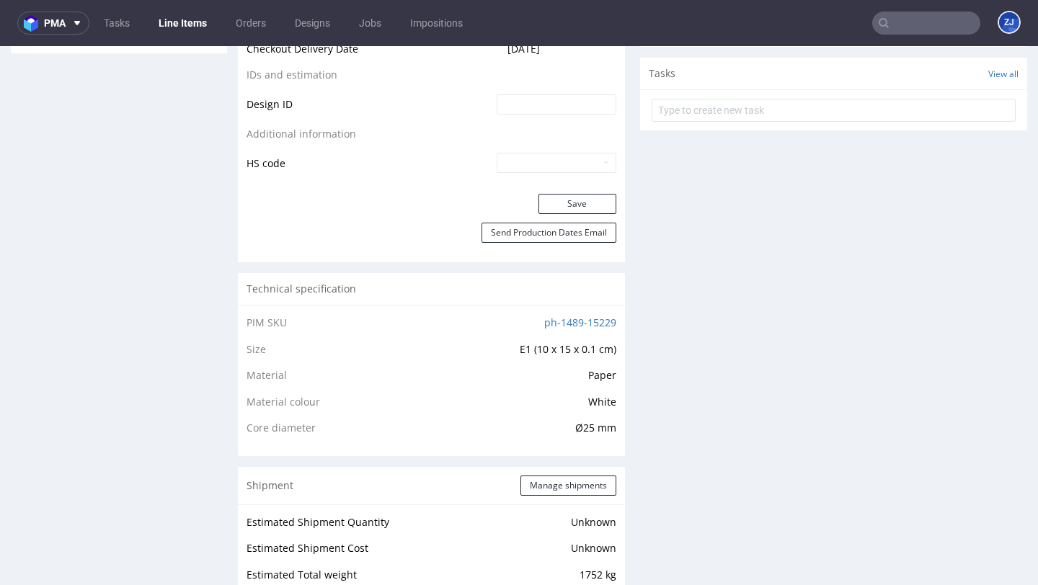
scroll to position [833, 0]
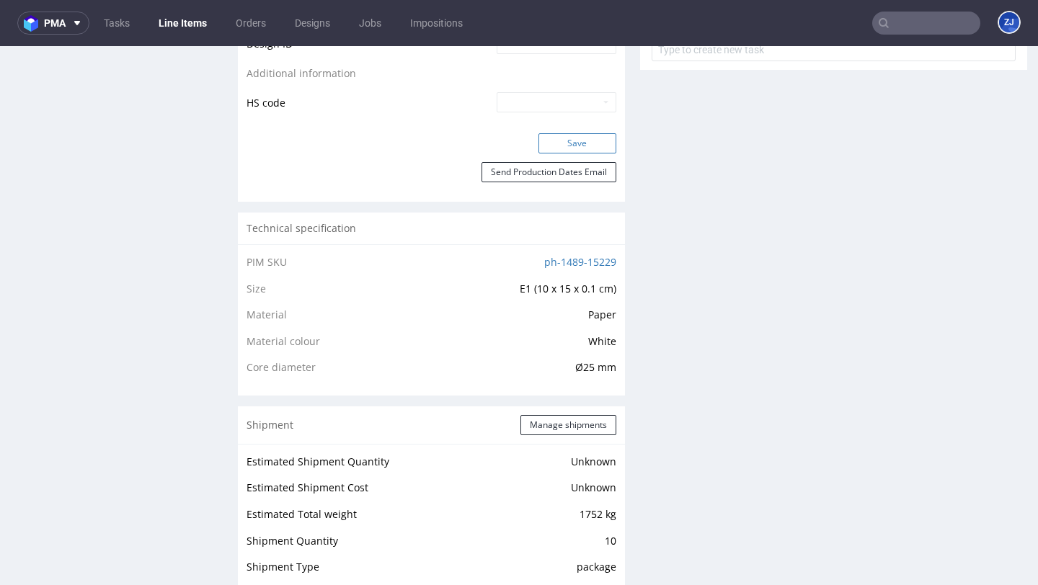
click at [546, 138] on button "Save" at bounding box center [577, 143] width 78 height 20
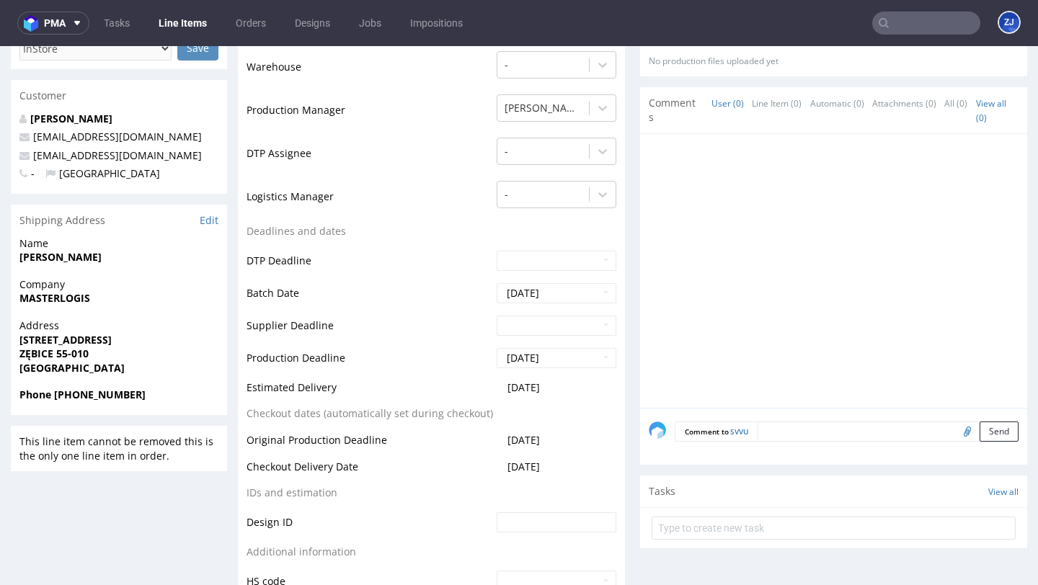
scroll to position [47, 0]
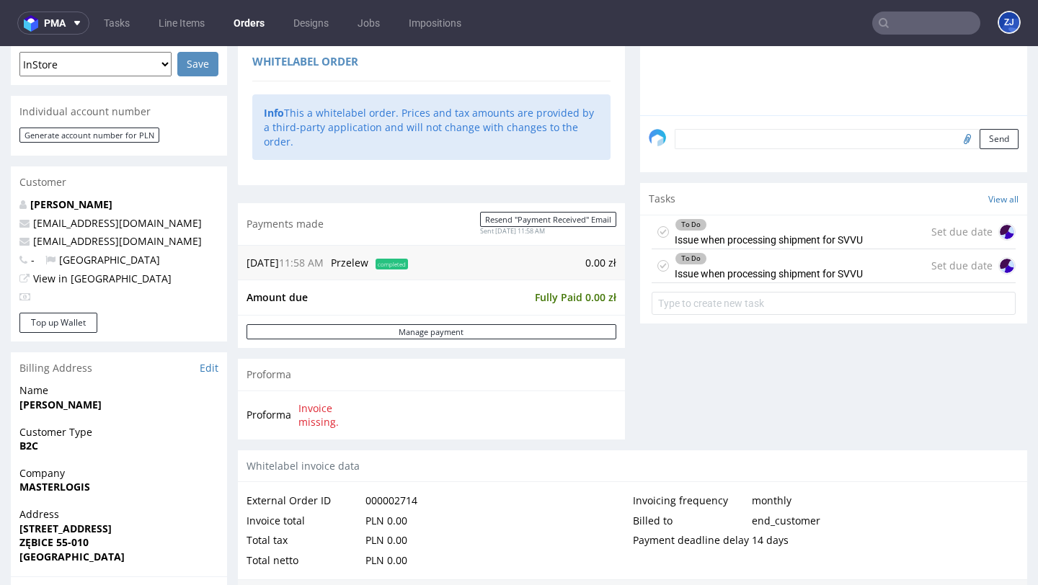
scroll to position [432, 0]
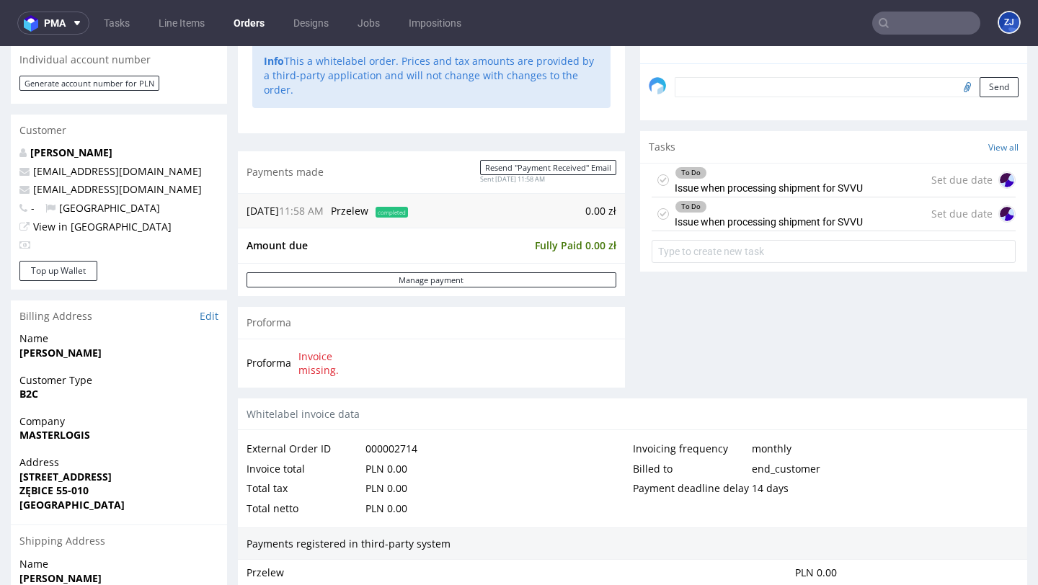
click at [660, 182] on use at bounding box center [663, 179] width 6 height 5
click at [657, 220] on icon at bounding box center [663, 214] width 12 height 12
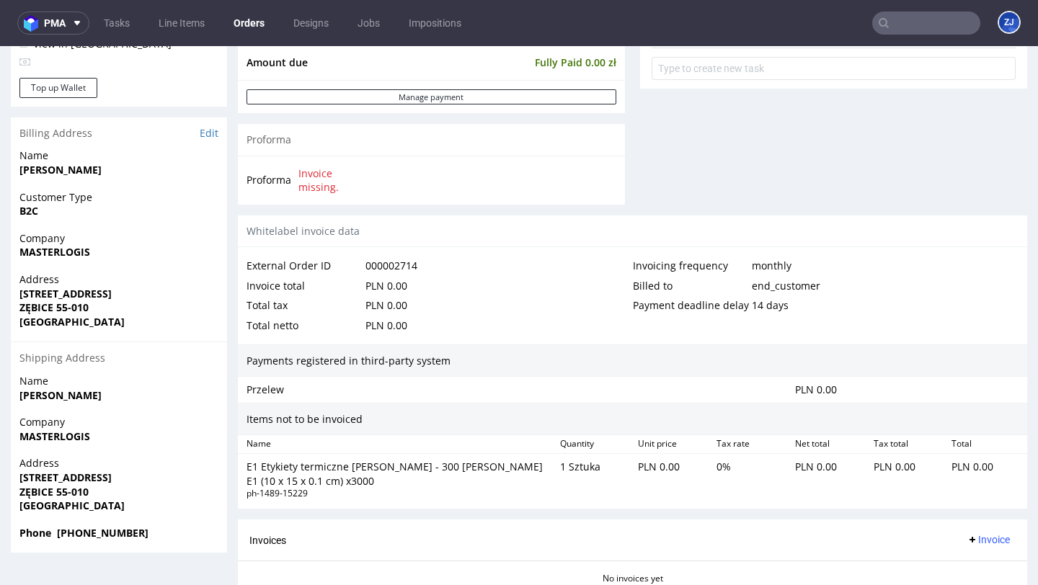
scroll to position [613, 0]
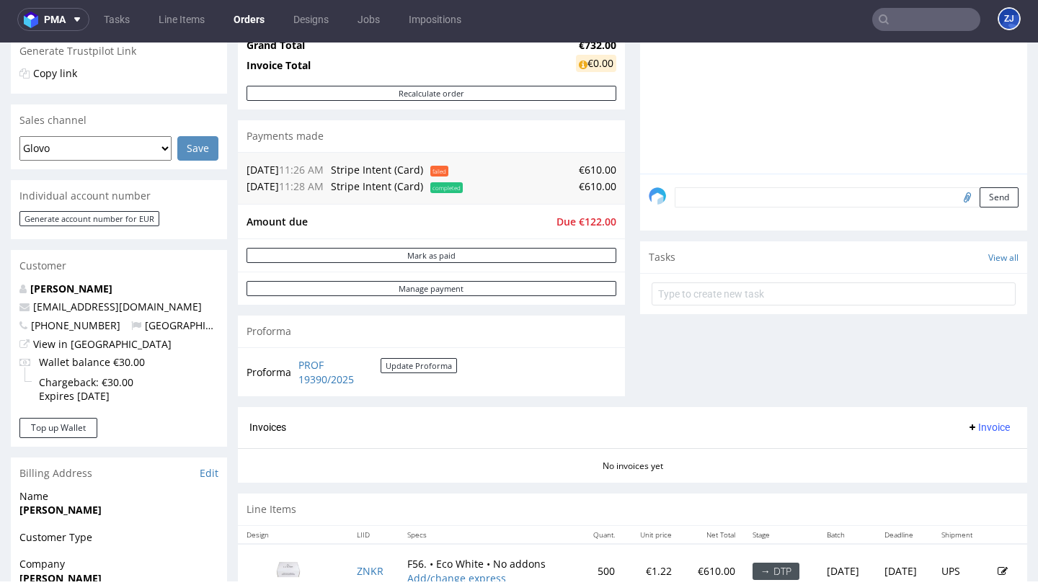
scroll to position [303, 0]
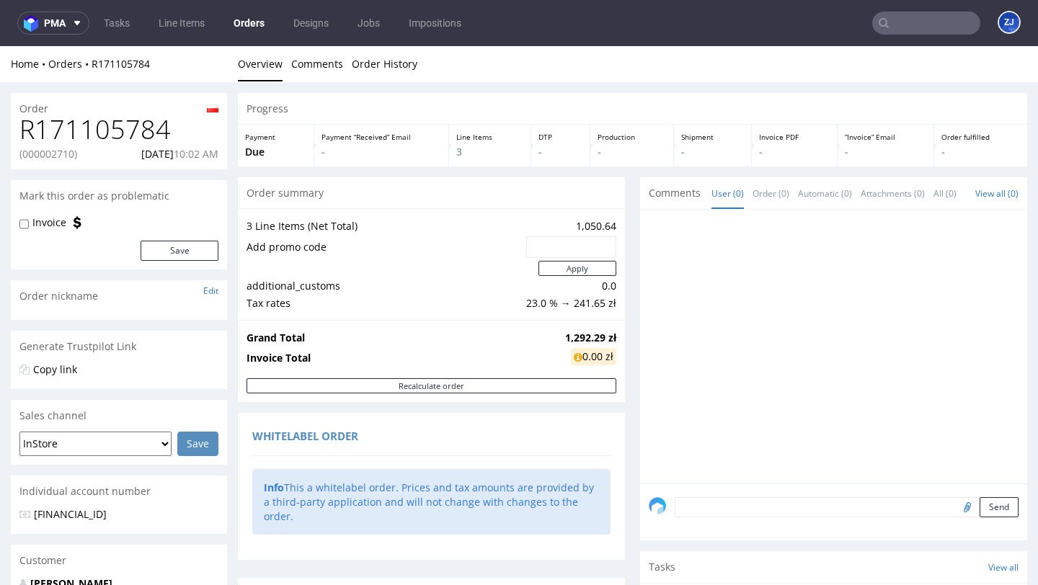
scroll to position [402, 0]
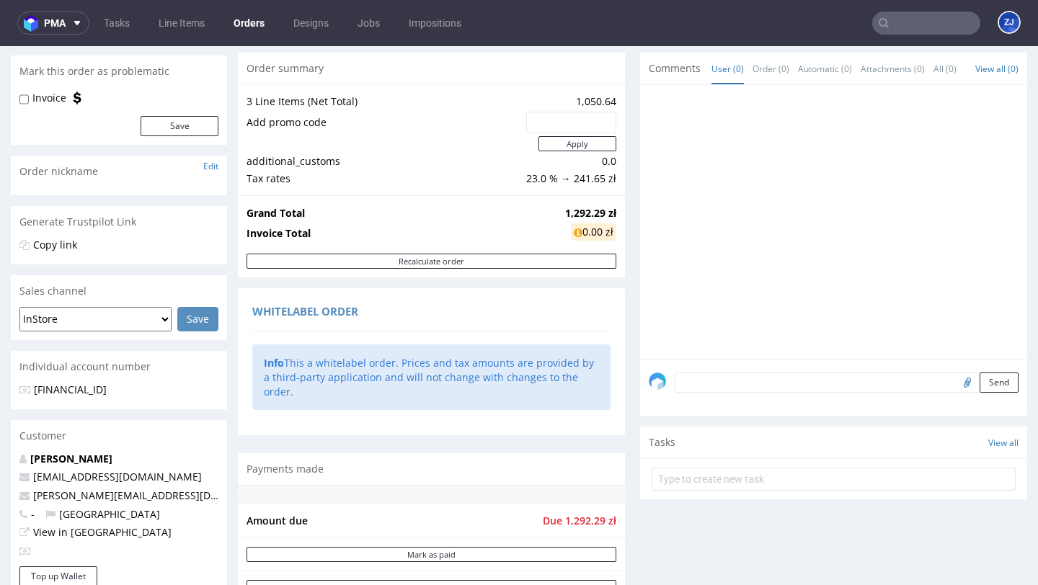
scroll to position [123, 0]
click at [524, 259] on button "Recalculate order" at bounding box center [431, 262] width 370 height 15
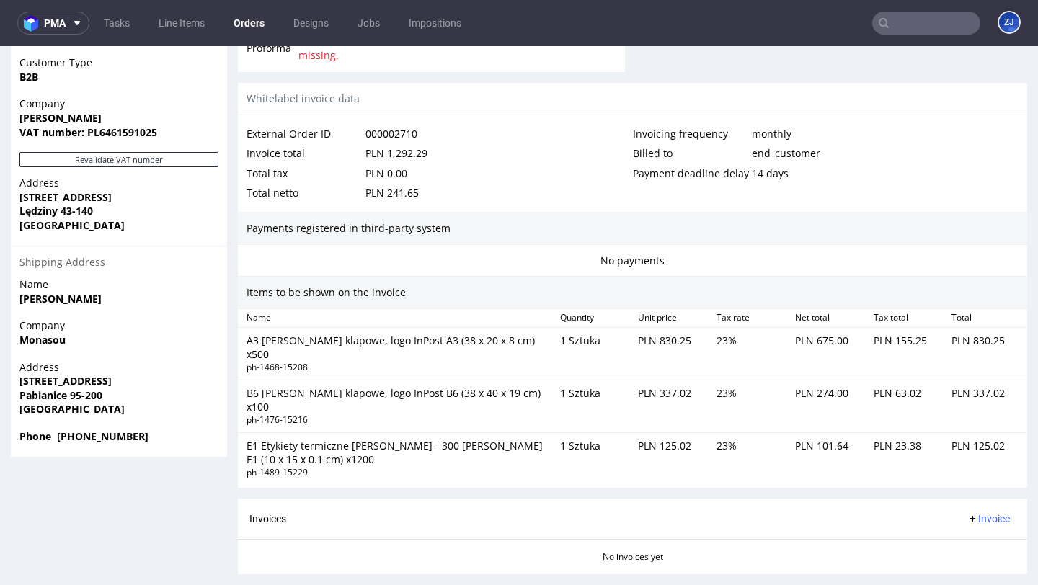
scroll to position [940, 0]
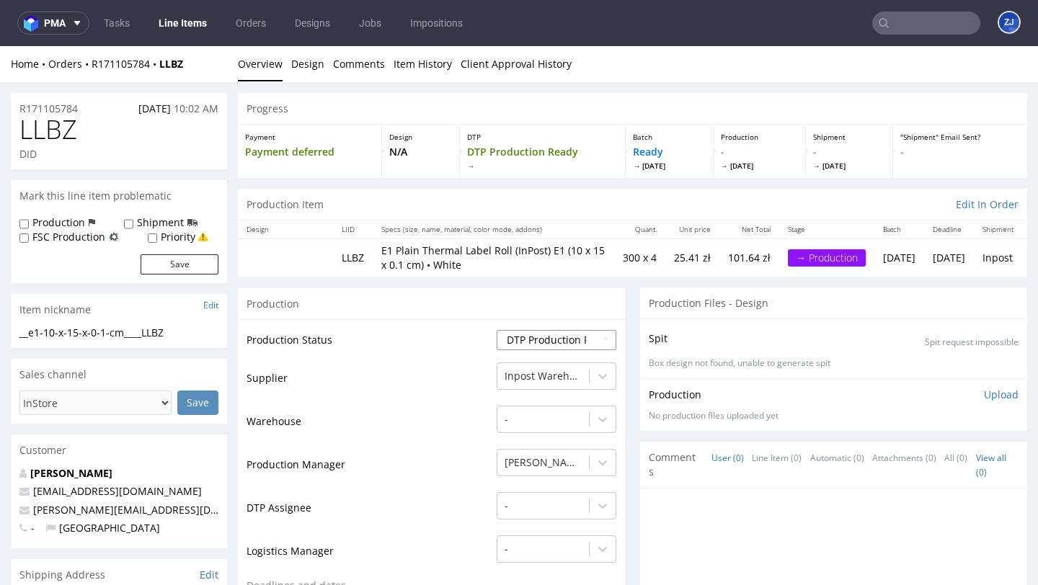
click at [551, 339] on select "Waiting for Artwork Waiting for Diecut Waiting for Mockup Waiting for DTP Waiti…" at bounding box center [557, 340] width 120 height 20
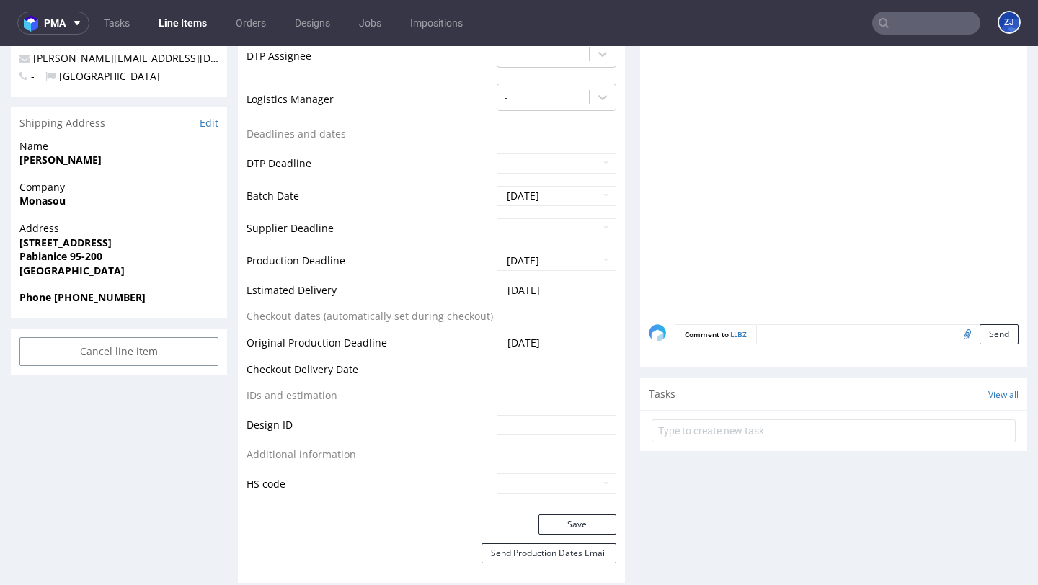
scroll to position [606, 0]
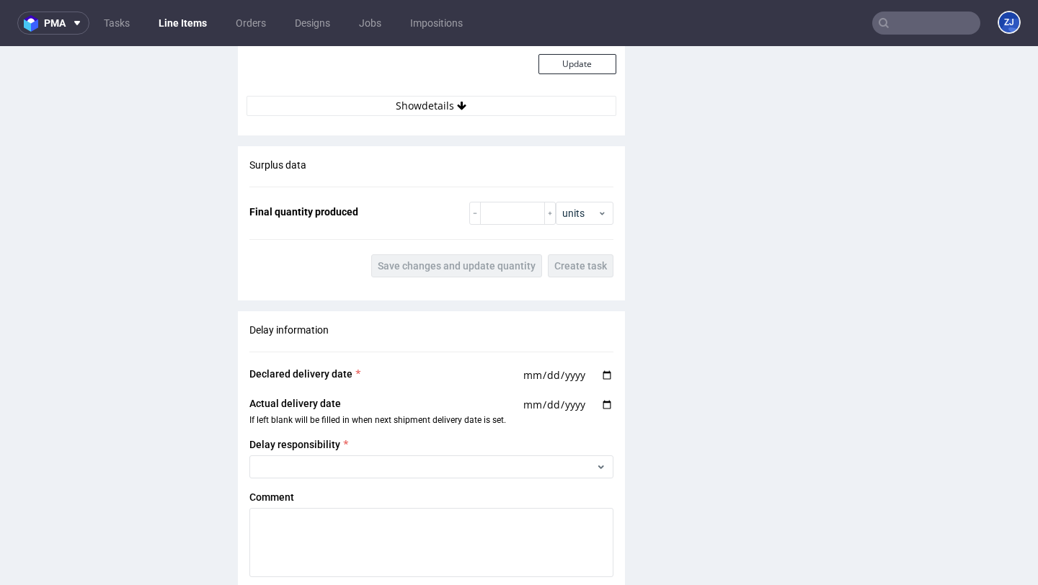
scroll to position [1073, 0]
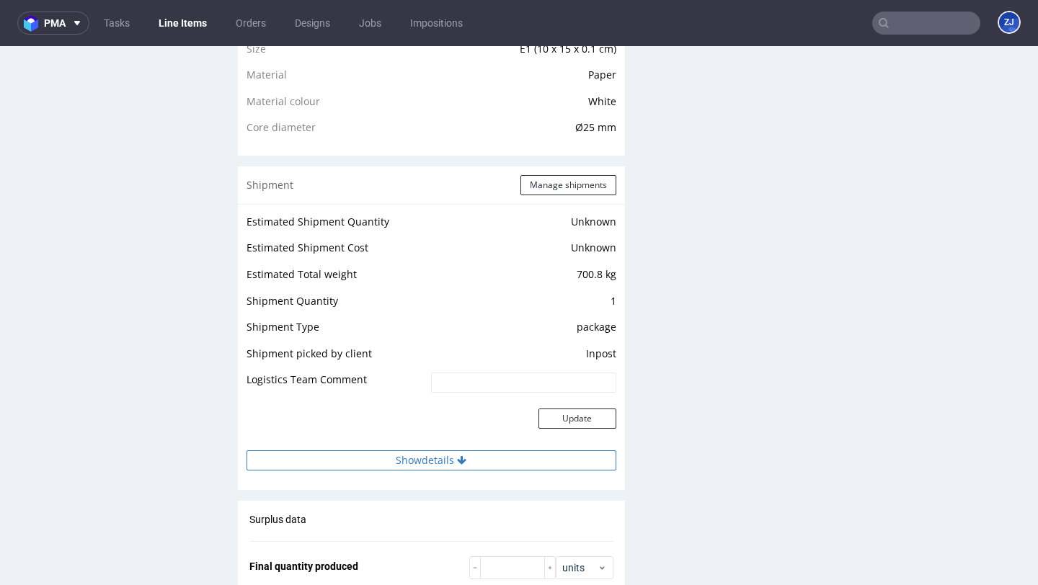
click at [451, 462] on button "Show details" at bounding box center [431, 460] width 370 height 20
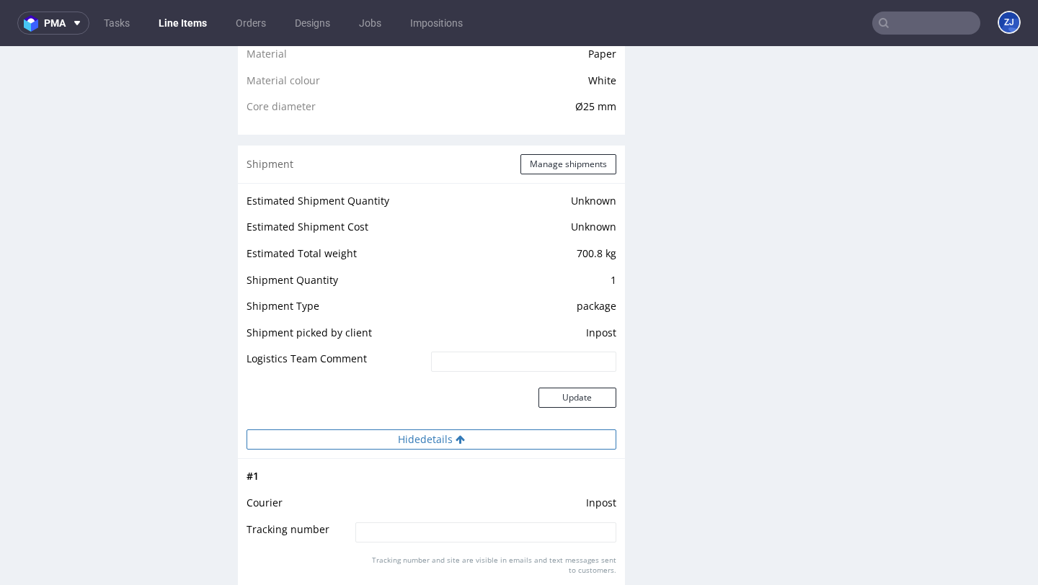
scroll to position [1095, 0]
click at [461, 437] on icon at bounding box center [459, 438] width 9 height 10
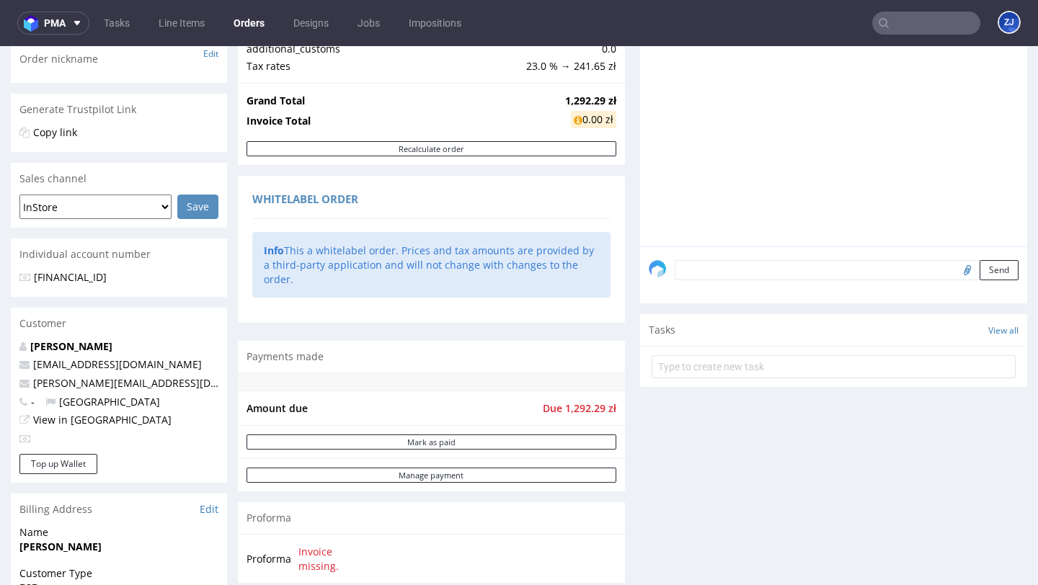
scroll to position [246, 0]
